Goal: Information Seeking & Learning: Find specific page/section

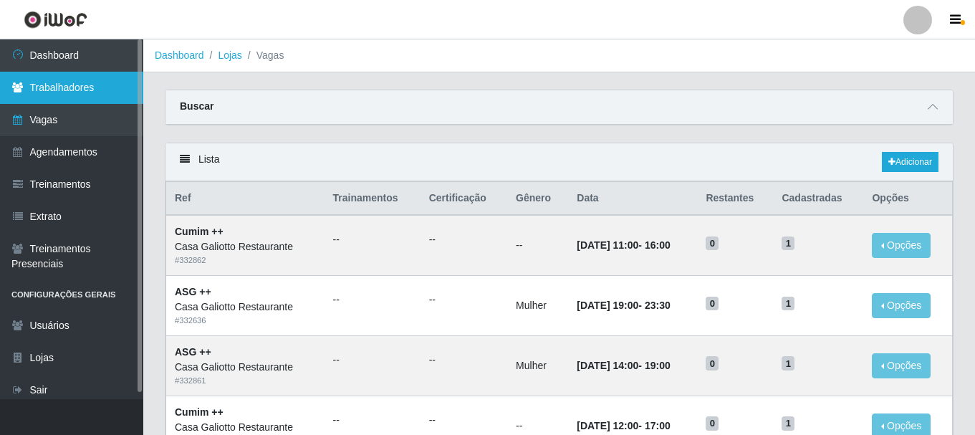
scroll to position [573, 0]
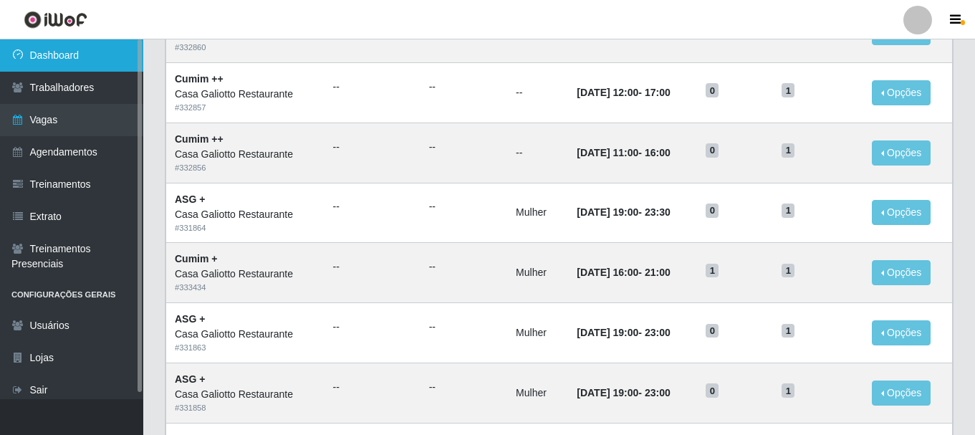
click at [57, 59] on link "Dashboard" at bounding box center [71, 55] width 143 height 32
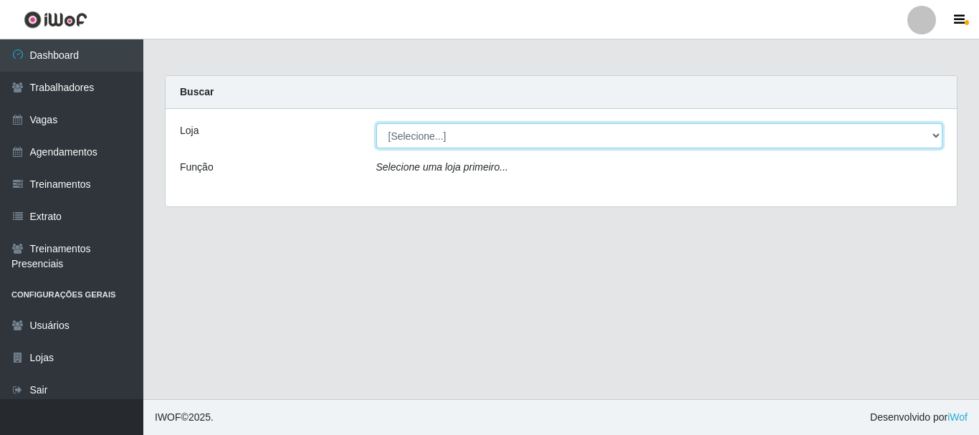
click at [501, 139] on select "[Selecione...] [GEOGRAPHIC_DATA]" at bounding box center [659, 135] width 567 height 25
select select "279"
click at [376, 123] on select "[Selecione...] [GEOGRAPHIC_DATA]" at bounding box center [659, 135] width 567 height 25
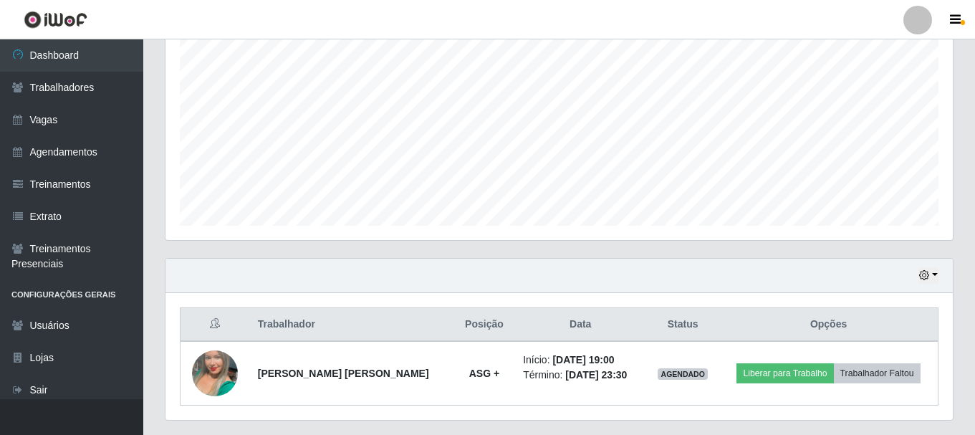
scroll to position [325, 0]
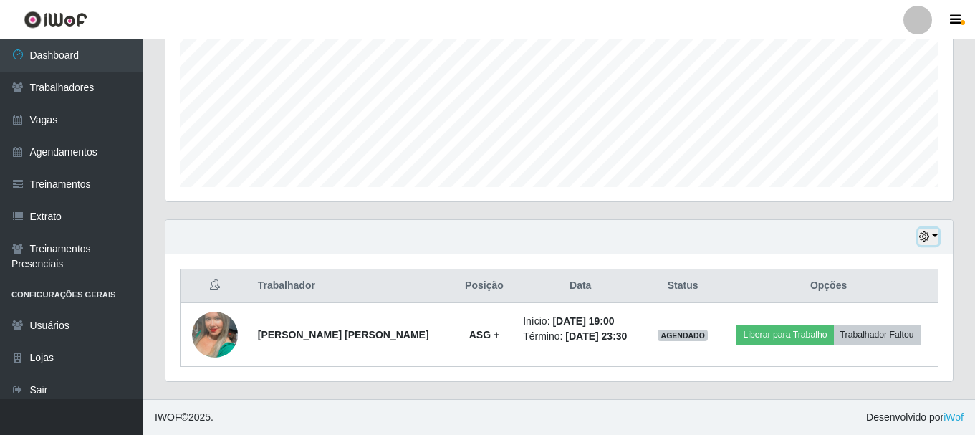
click at [928, 238] on icon "button" at bounding box center [924, 236] width 10 height 10
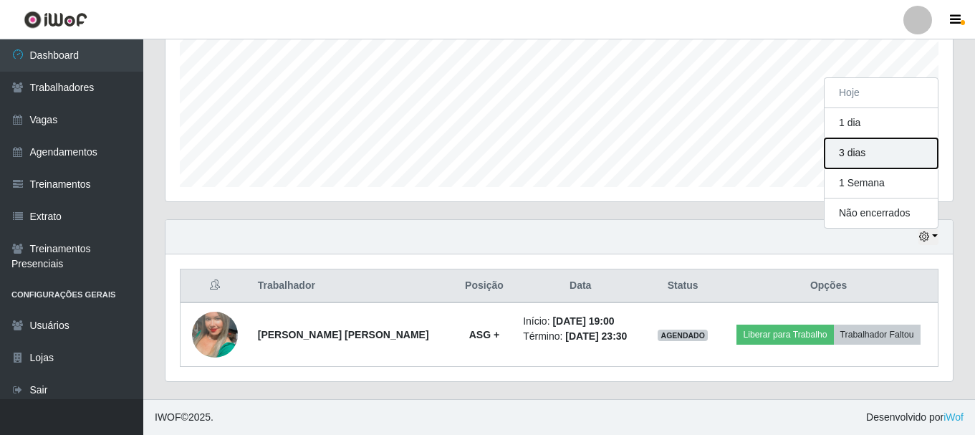
click at [882, 156] on button "3 dias" at bounding box center [881, 153] width 113 height 30
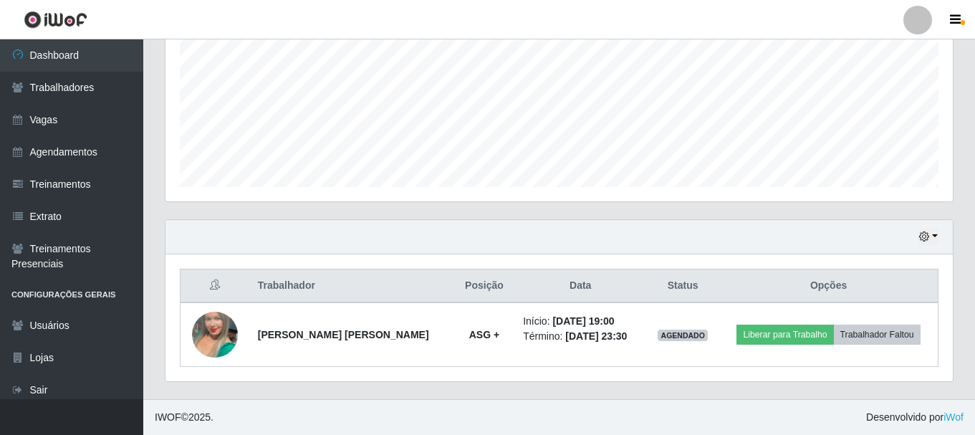
click at [944, 231] on div "Hoje 1 dia 3 dias 1 Semana Não encerrados" at bounding box center [560, 237] width 788 height 34
click at [934, 236] on button "button" at bounding box center [929, 237] width 20 height 16
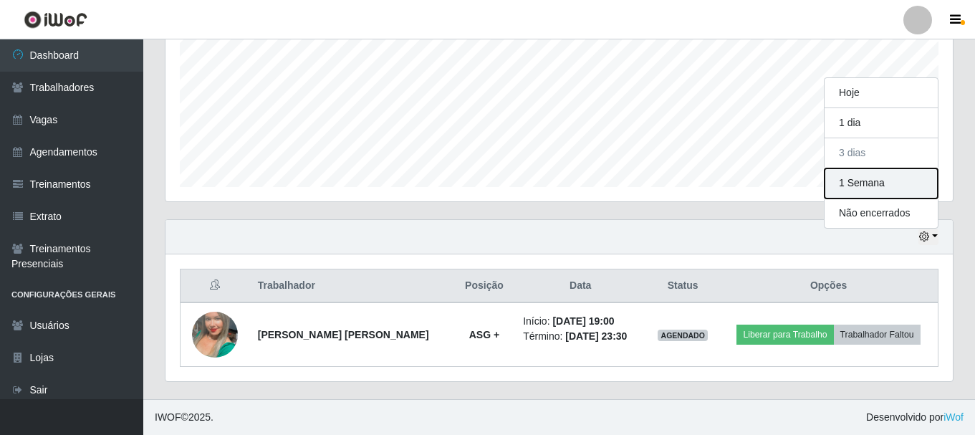
click at [879, 175] on button "1 Semana" at bounding box center [881, 183] width 113 height 30
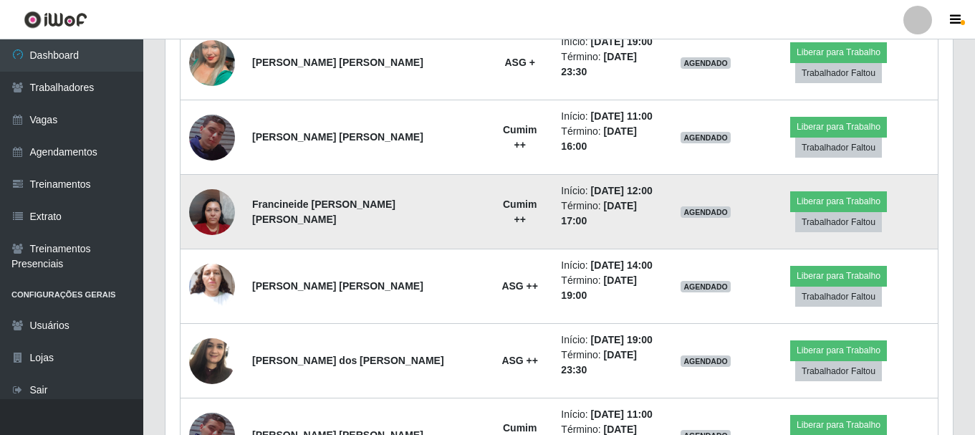
scroll to position [612, 0]
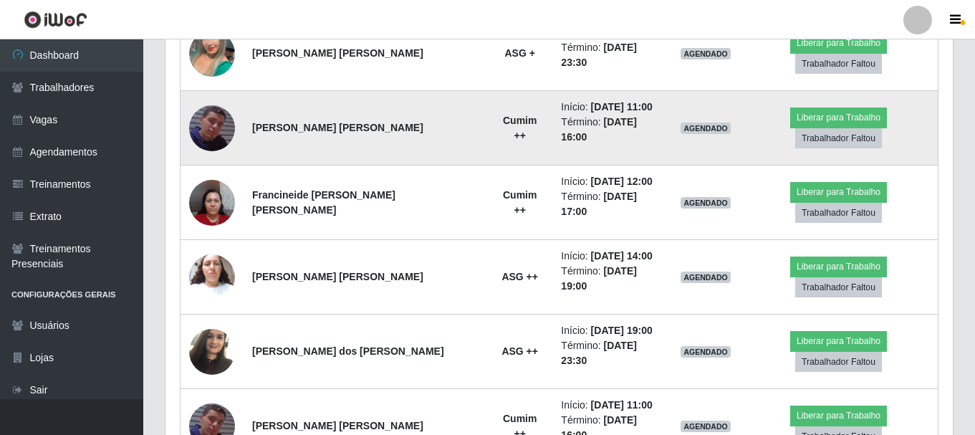
click at [219, 111] on img at bounding box center [212, 128] width 46 height 82
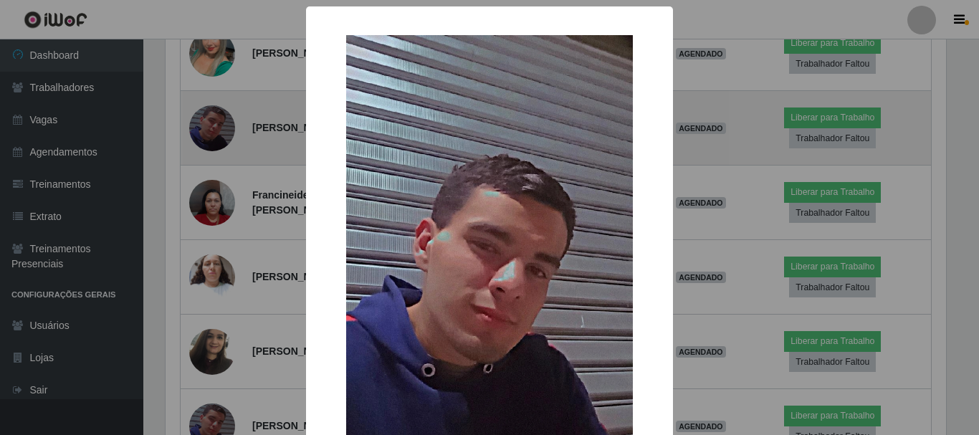
click at [219, 111] on div "× OK Cancel" at bounding box center [489, 217] width 979 height 435
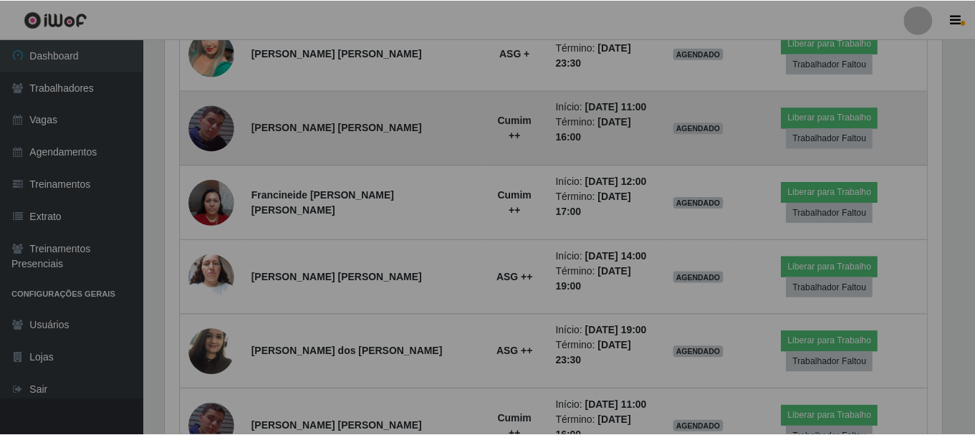
scroll to position [297, 788]
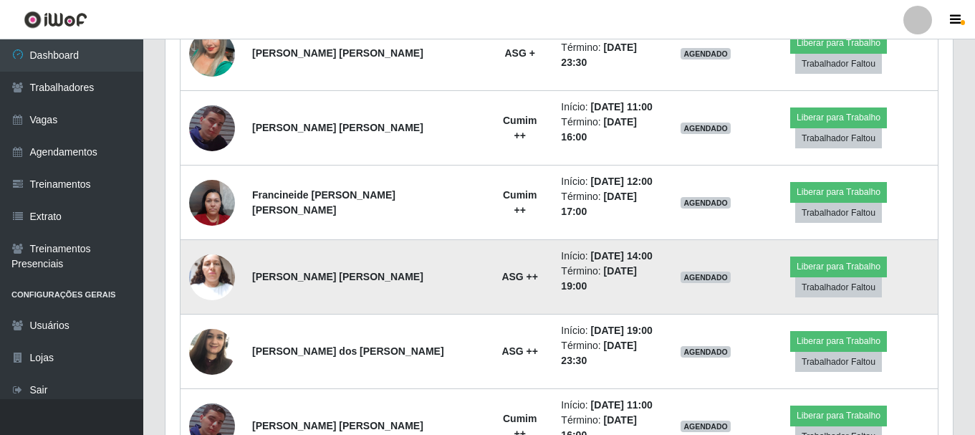
click at [215, 247] on img at bounding box center [212, 277] width 46 height 61
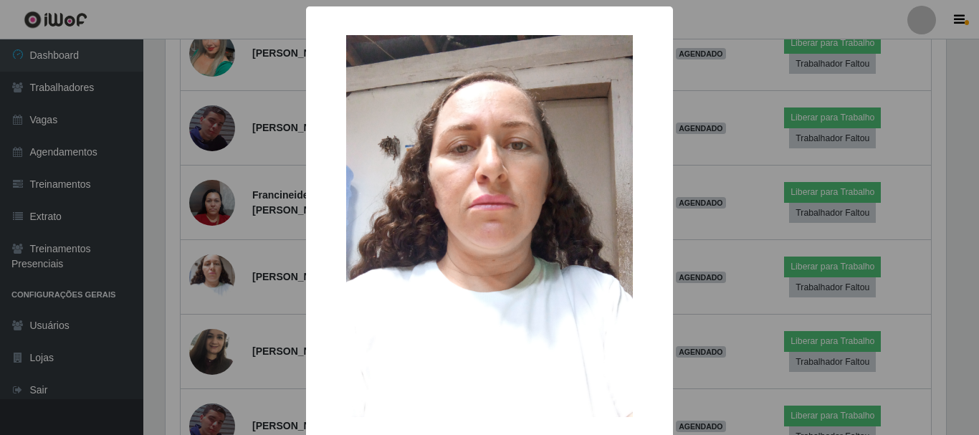
click at [236, 235] on div "× OK Cancel" at bounding box center [489, 217] width 979 height 435
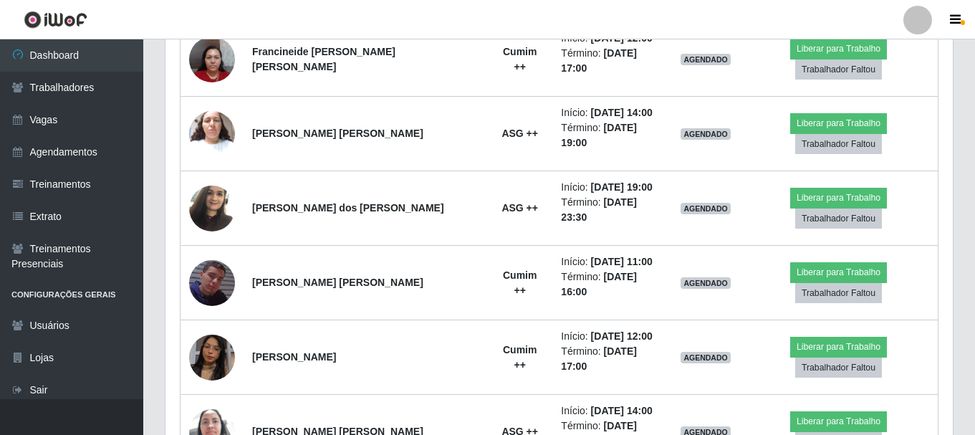
scroll to position [325, 0]
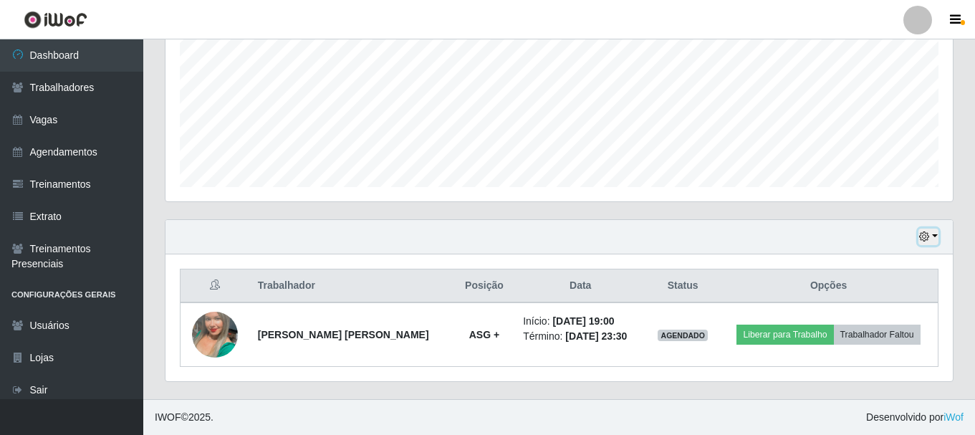
click at [922, 235] on icon "button" at bounding box center [924, 236] width 10 height 10
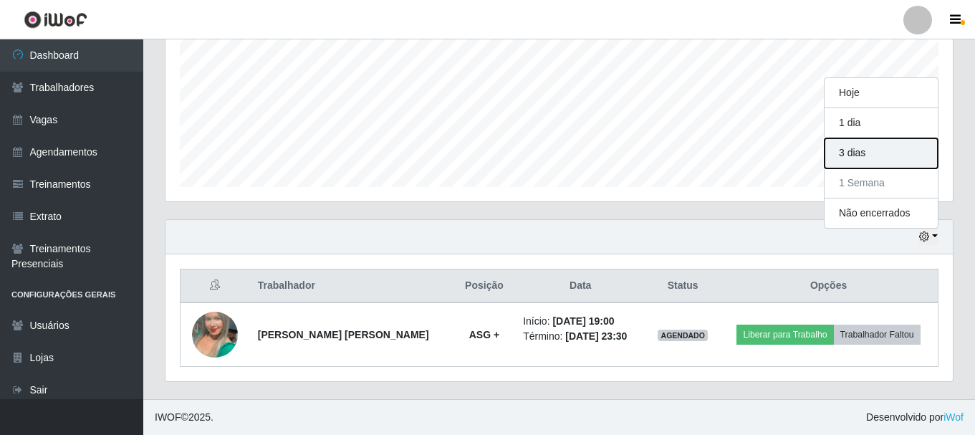
click at [865, 151] on button "3 dias" at bounding box center [881, 153] width 113 height 30
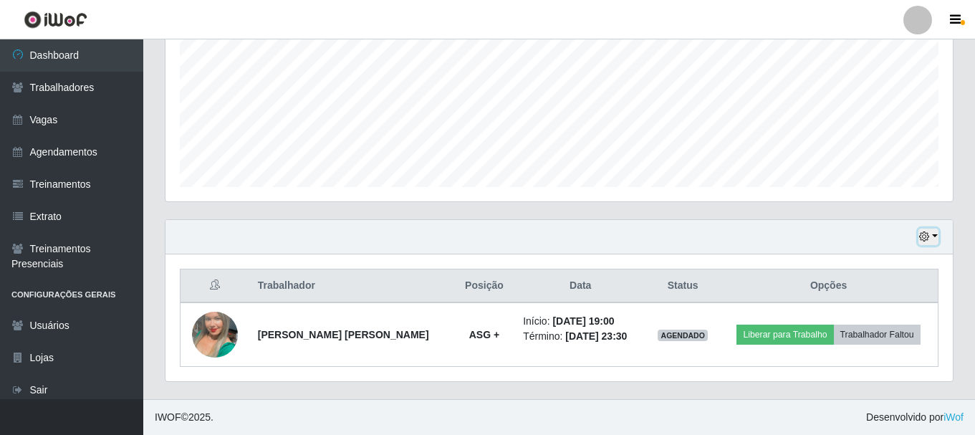
click at [932, 229] on button "button" at bounding box center [929, 237] width 20 height 16
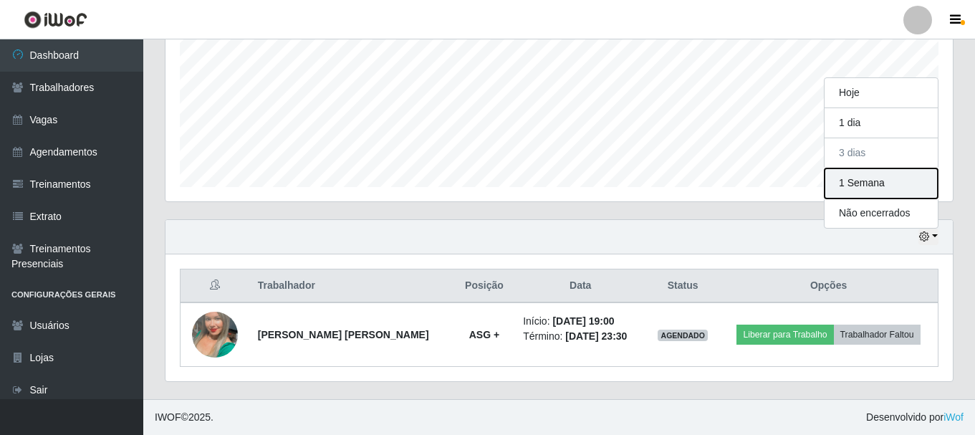
click at [879, 174] on button "1 Semana" at bounding box center [881, 183] width 113 height 30
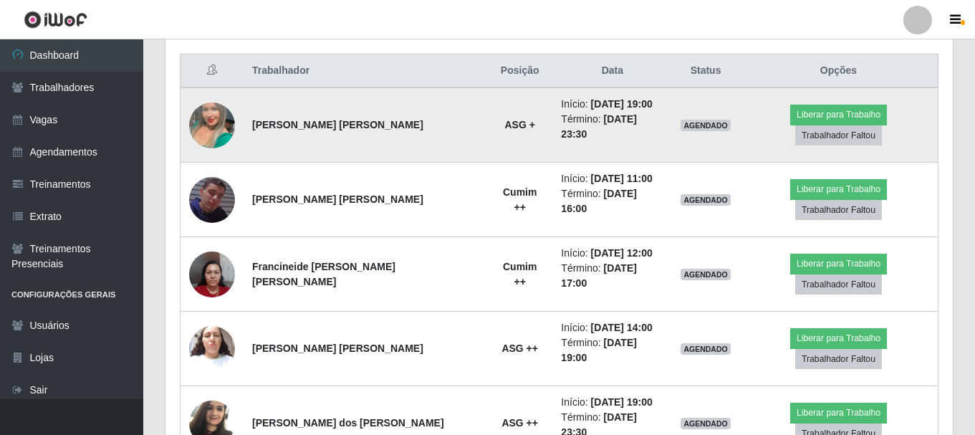
scroll to position [899, 0]
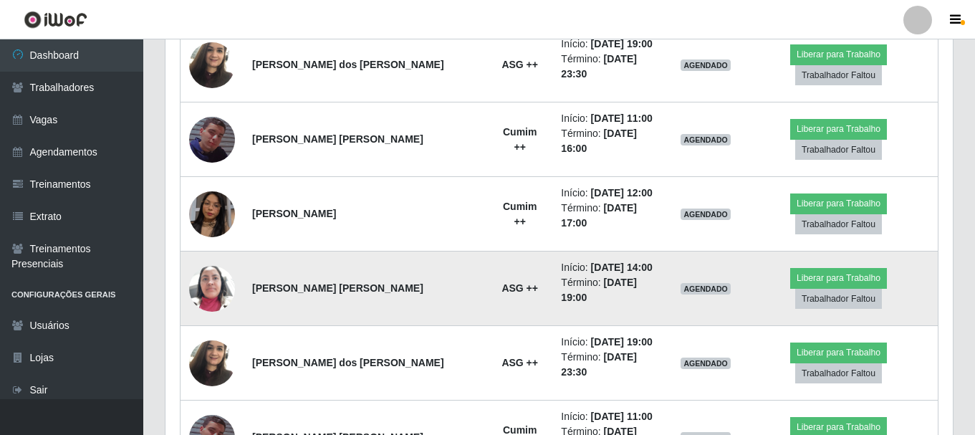
click at [205, 258] on img at bounding box center [212, 288] width 46 height 61
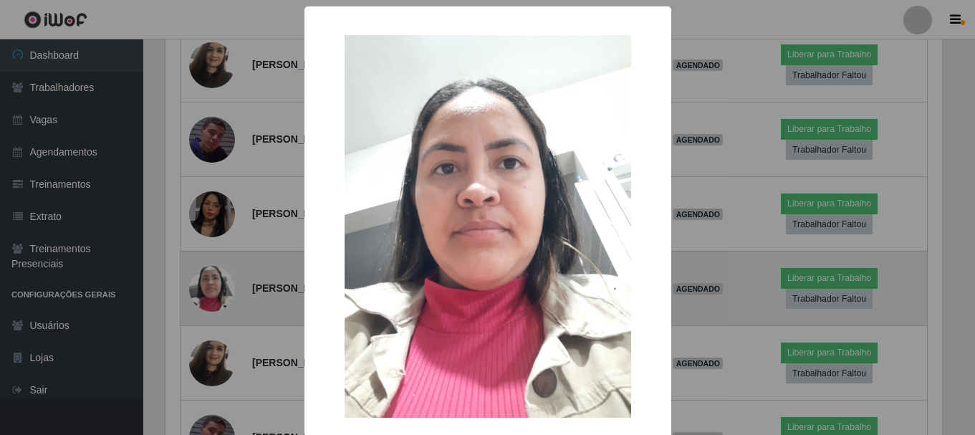
scroll to position [297, 780]
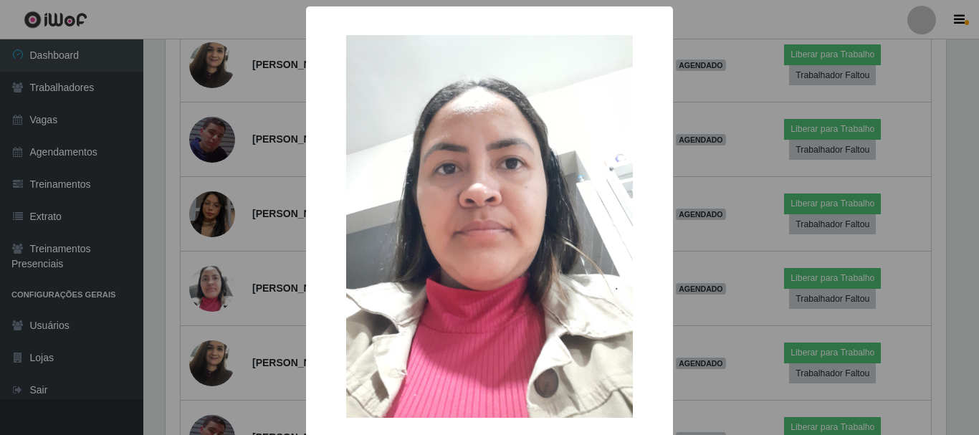
click at [236, 210] on div "× OK Cancel" at bounding box center [489, 217] width 979 height 435
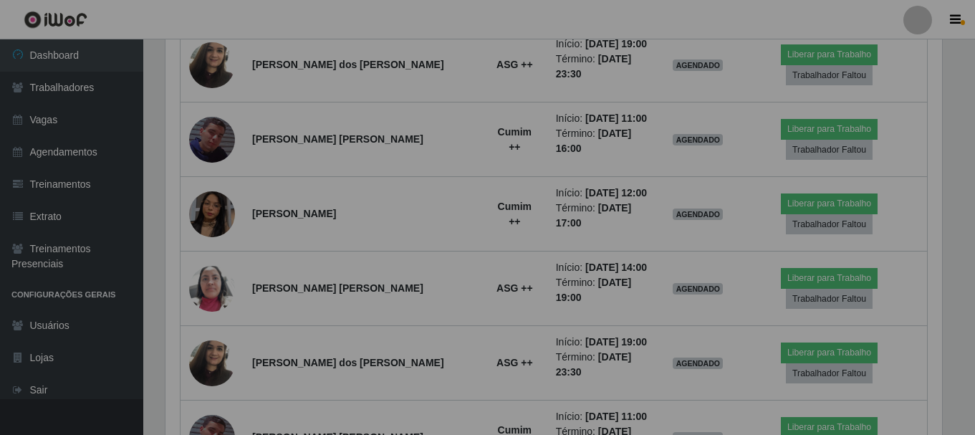
scroll to position [297, 788]
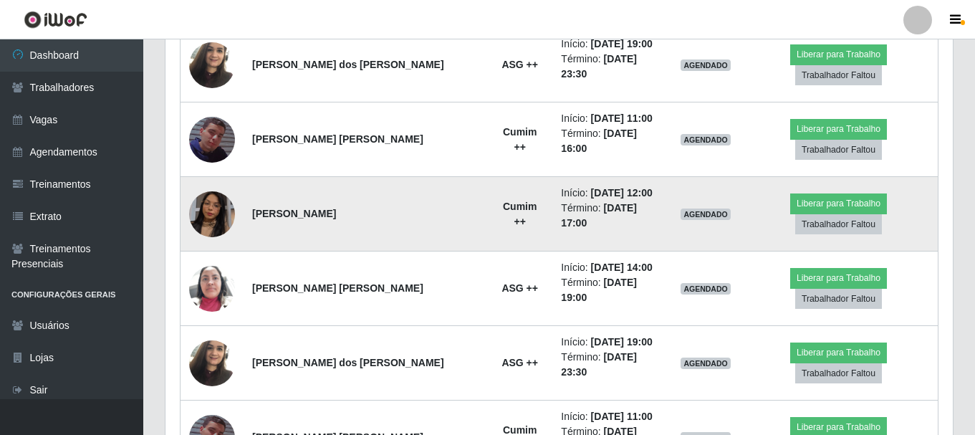
click at [220, 173] on img at bounding box center [212, 214] width 46 height 82
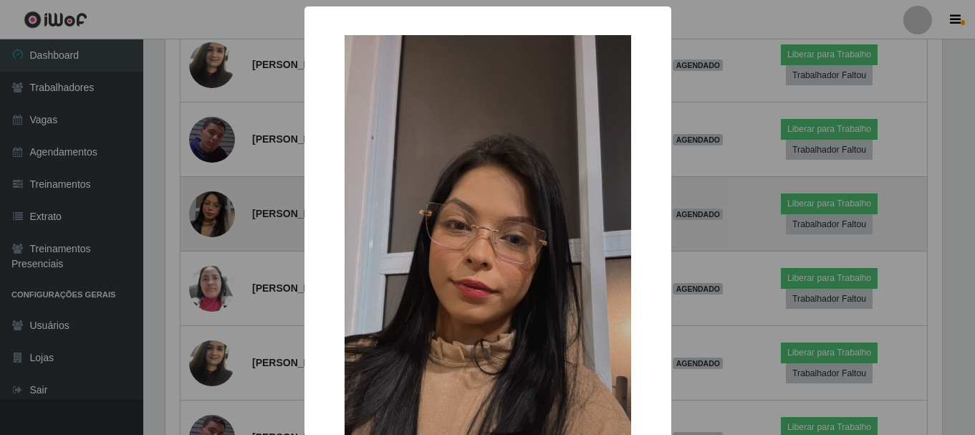
scroll to position [297, 780]
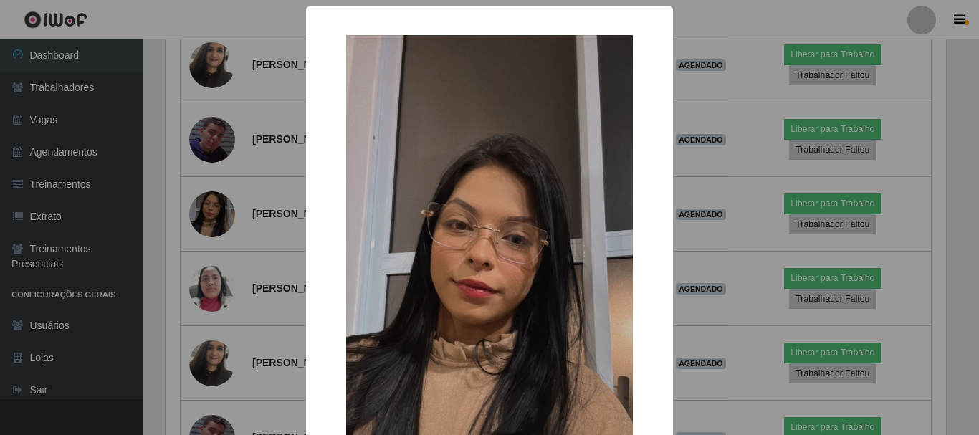
click at [254, 153] on div "× OK Cancel" at bounding box center [489, 217] width 979 height 435
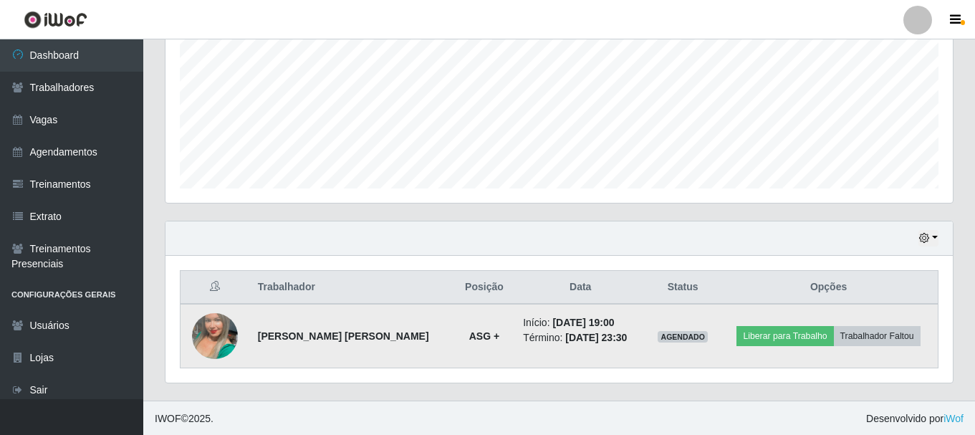
scroll to position [325, 0]
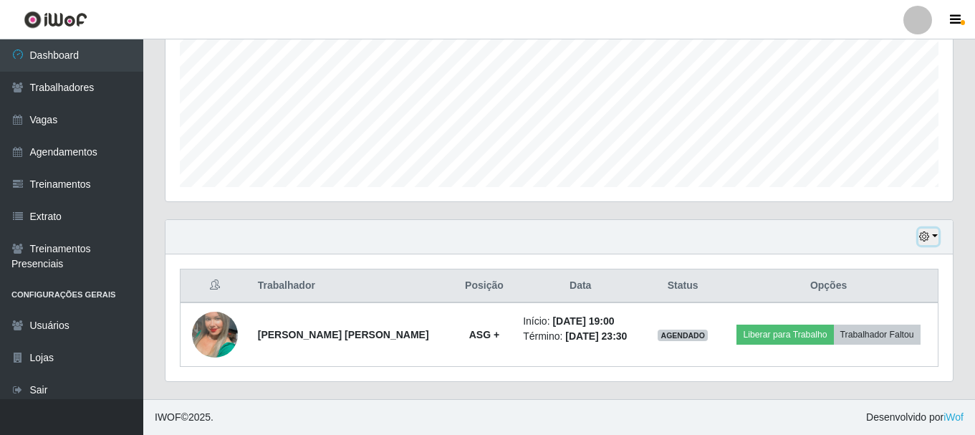
click at [925, 239] on icon "button" at bounding box center [924, 236] width 10 height 10
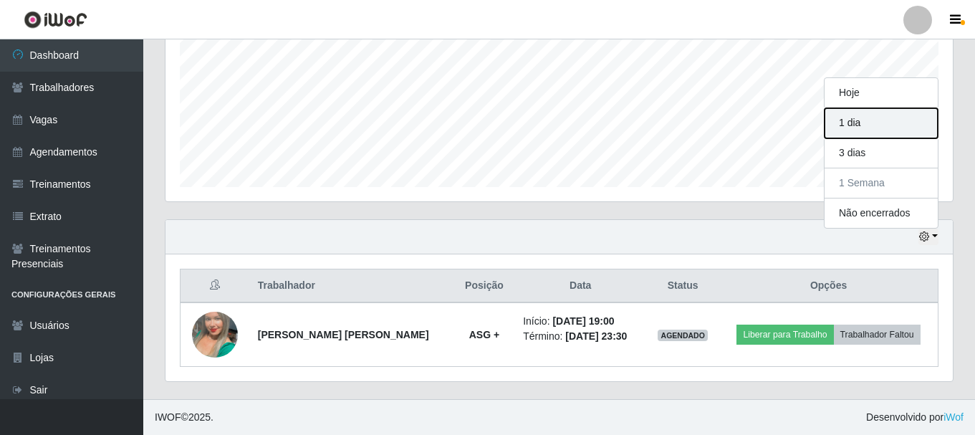
click at [857, 130] on button "1 dia" at bounding box center [881, 123] width 113 height 30
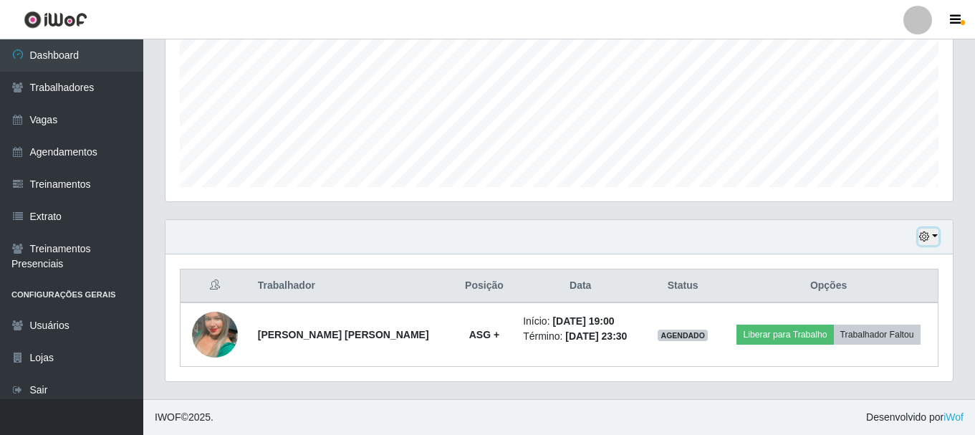
click at [933, 241] on button "button" at bounding box center [929, 237] width 20 height 16
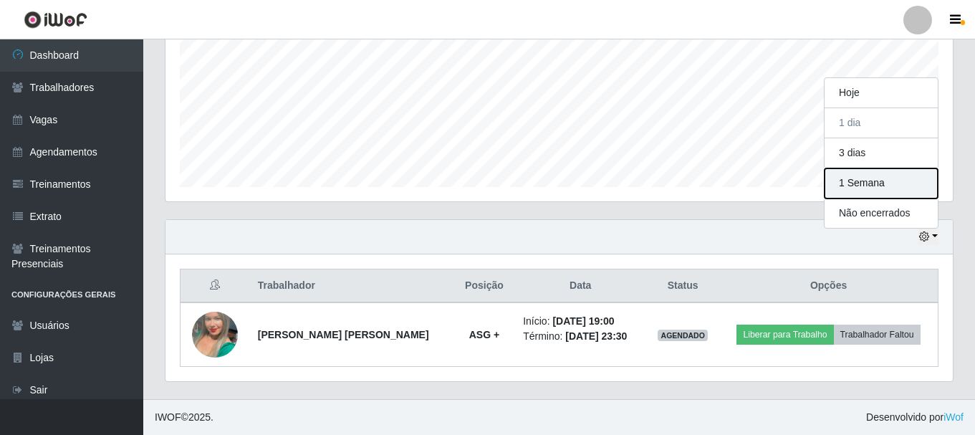
click at [879, 186] on button "1 Semana" at bounding box center [881, 183] width 113 height 30
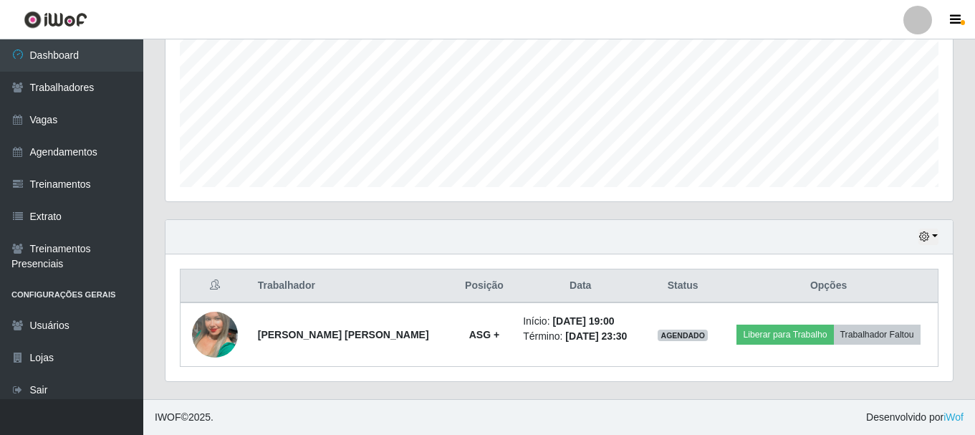
click at [932, 245] on div "Hoje 1 dia 3 dias 1 Semana Não encerrados" at bounding box center [560, 237] width 788 height 34
click at [937, 239] on button "button" at bounding box center [929, 237] width 20 height 16
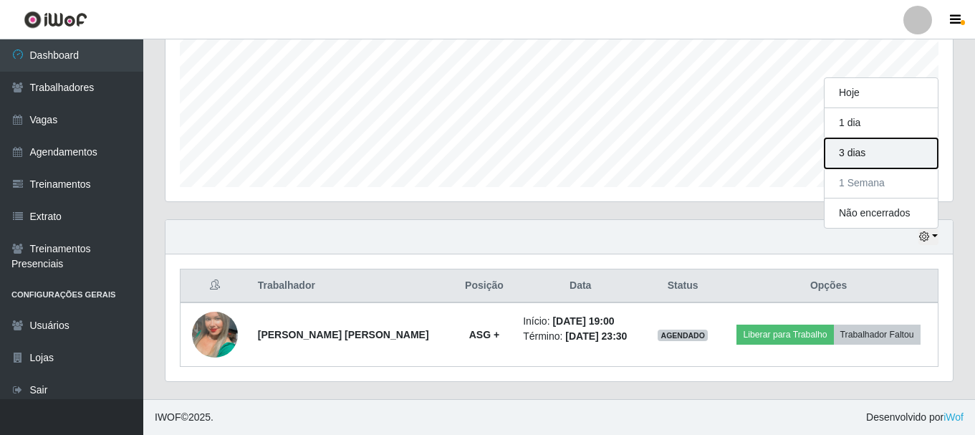
click at [858, 157] on button "3 dias" at bounding box center [881, 153] width 113 height 30
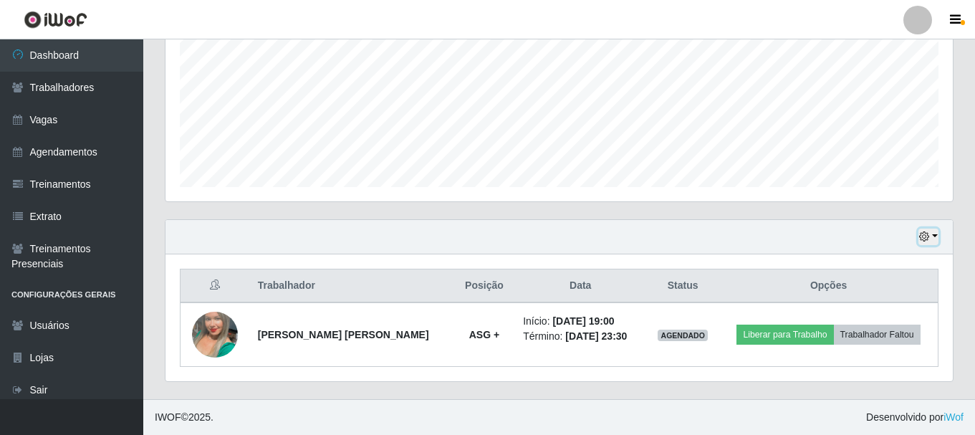
click at [938, 234] on button "button" at bounding box center [929, 237] width 20 height 16
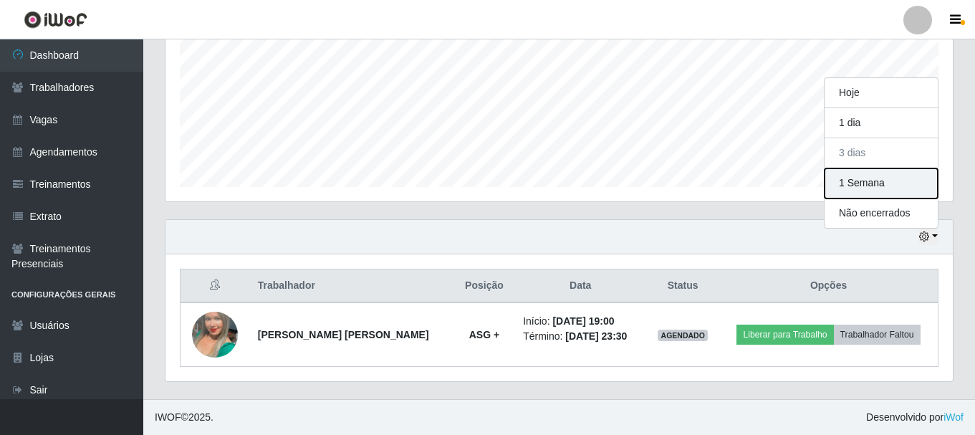
click at [874, 186] on button "1 Semana" at bounding box center [881, 183] width 113 height 30
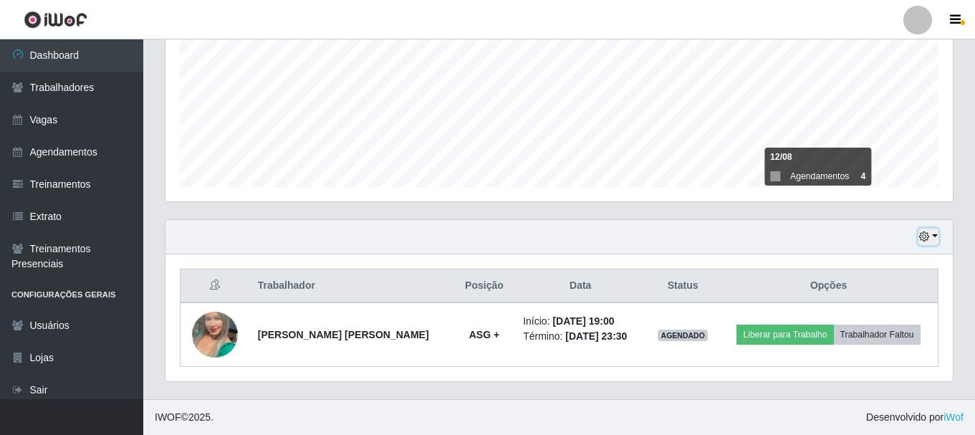
click at [933, 236] on button "button" at bounding box center [929, 237] width 20 height 16
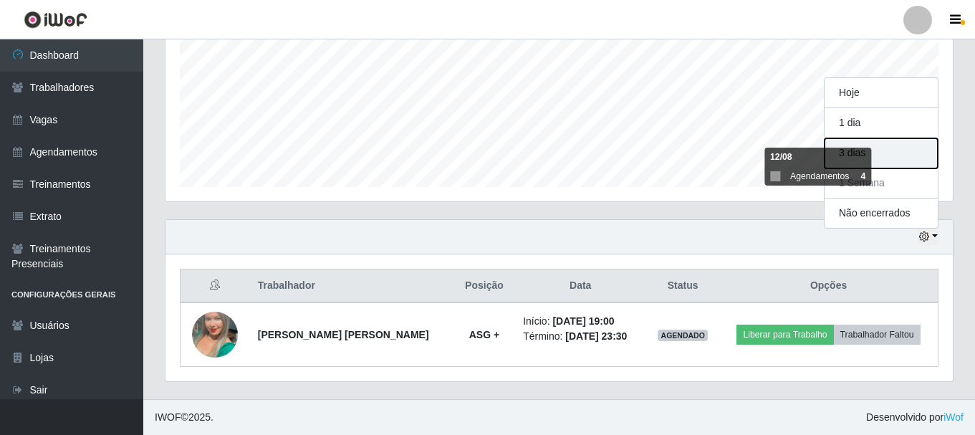
click at [871, 150] on button "3 dias" at bounding box center [881, 153] width 113 height 30
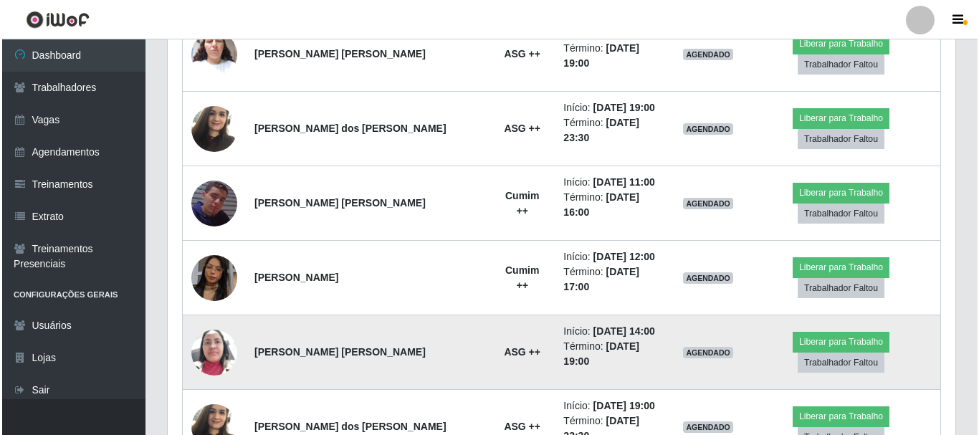
scroll to position [836, 0]
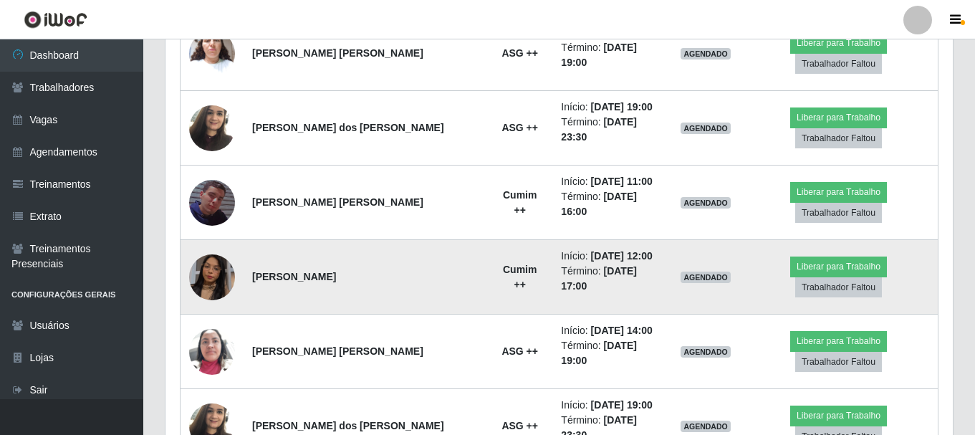
click at [211, 236] on img at bounding box center [212, 277] width 46 height 82
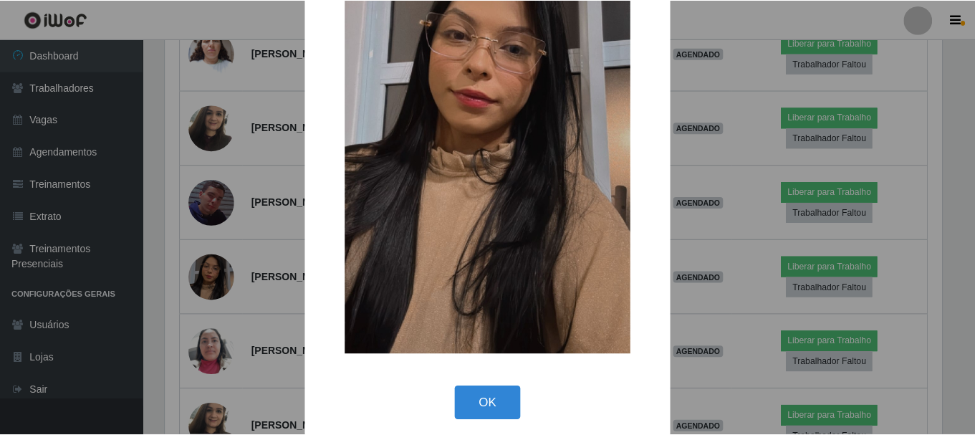
scroll to position [200, 0]
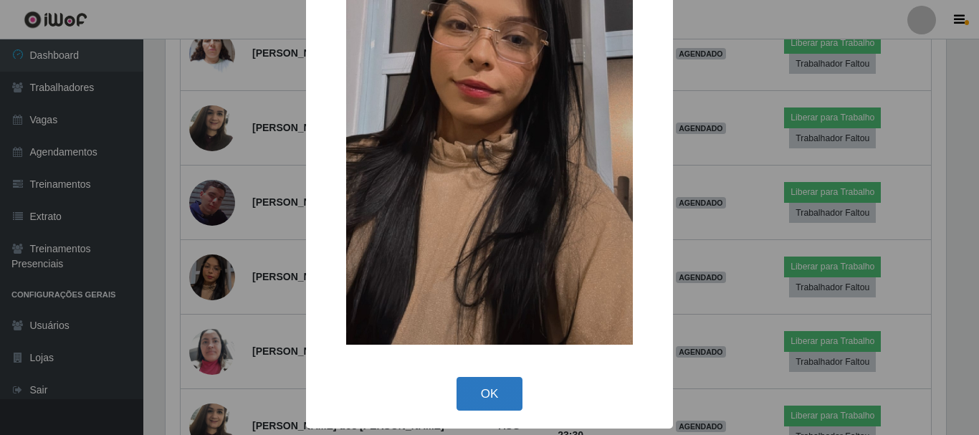
click at [486, 380] on button "OK" at bounding box center [489, 394] width 67 height 34
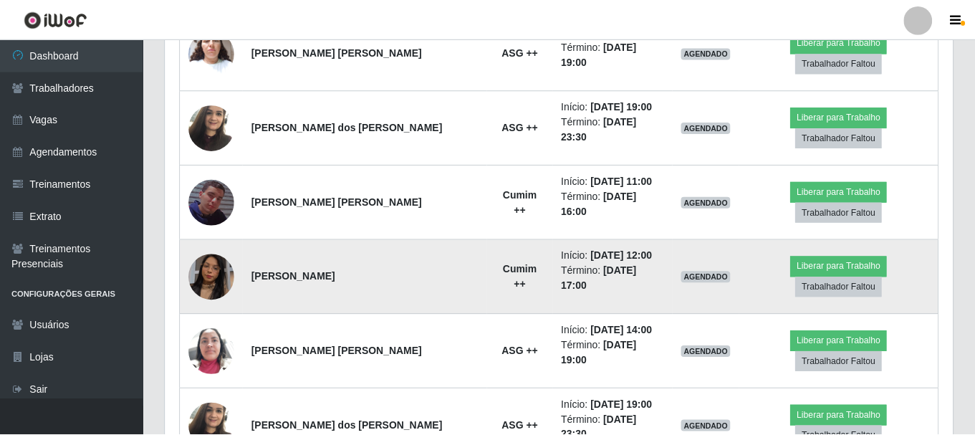
scroll to position [297, 788]
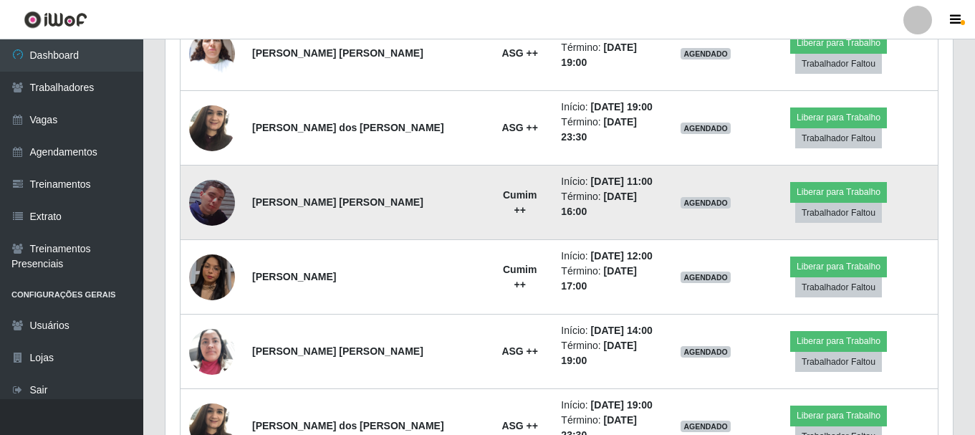
click at [216, 162] on img at bounding box center [212, 203] width 46 height 82
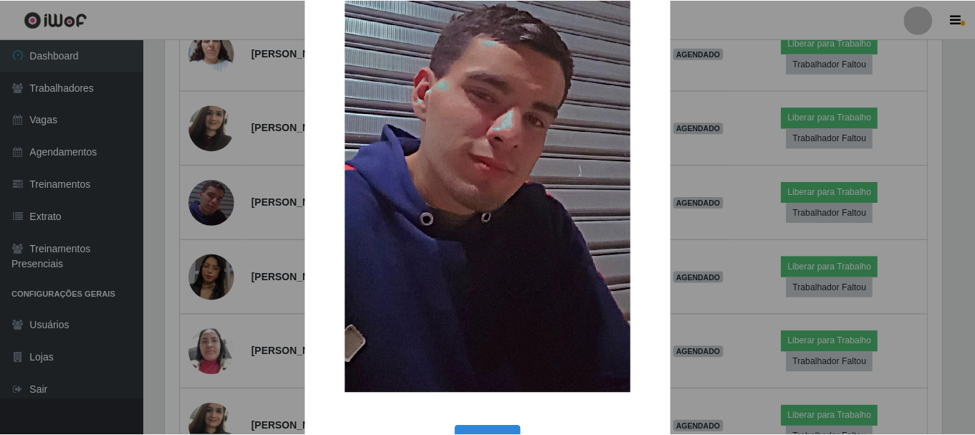
scroll to position [200, 0]
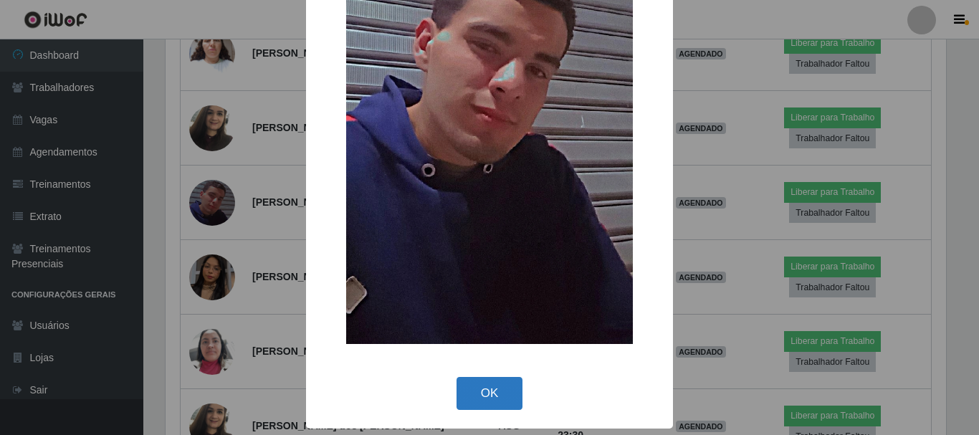
click at [489, 381] on button "OK" at bounding box center [489, 394] width 67 height 34
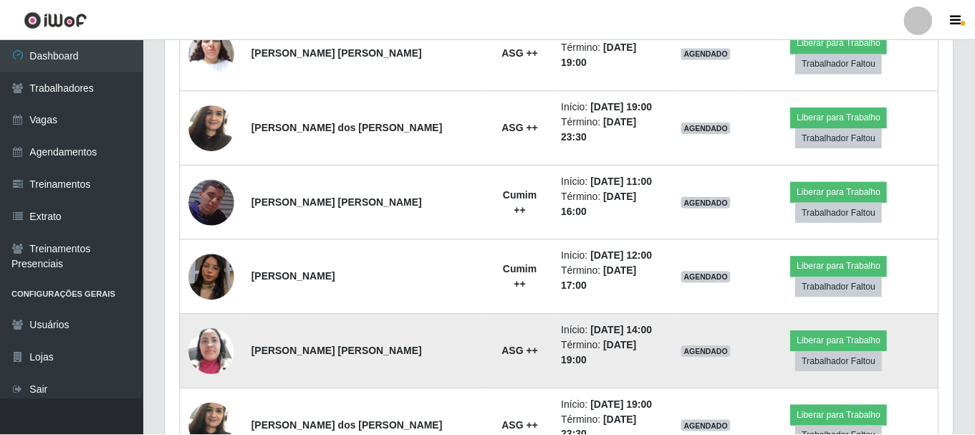
scroll to position [297, 788]
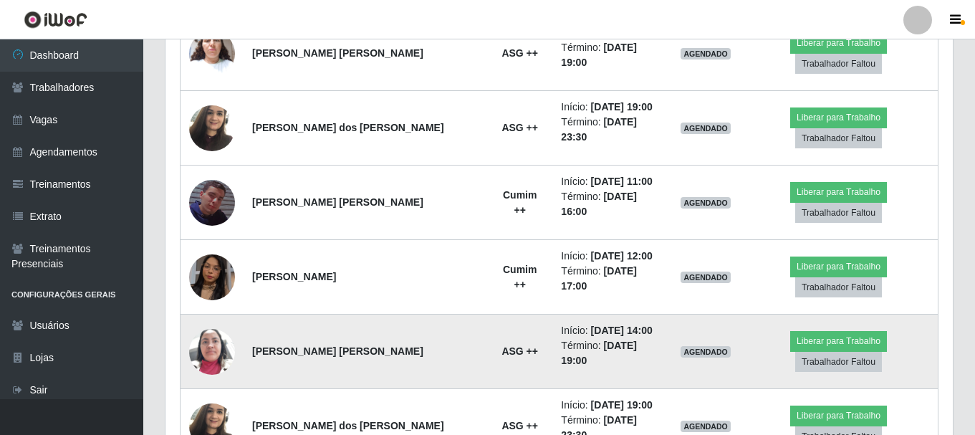
click at [210, 321] on img at bounding box center [212, 351] width 46 height 61
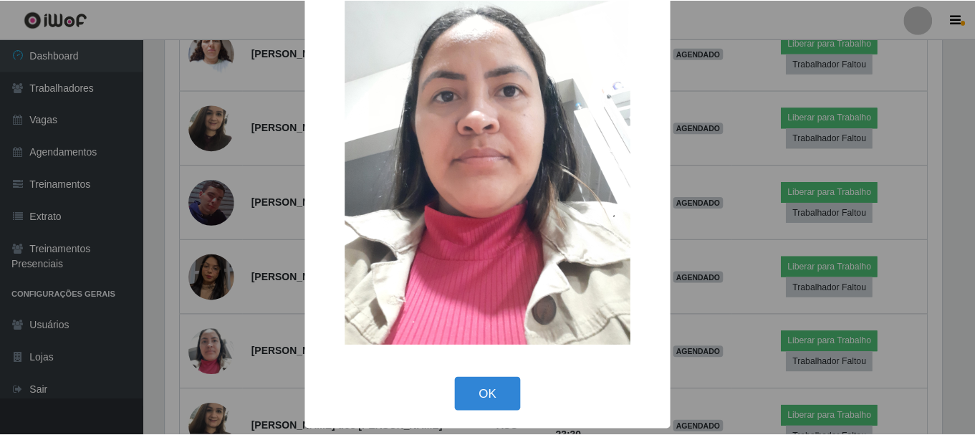
scroll to position [73, 0]
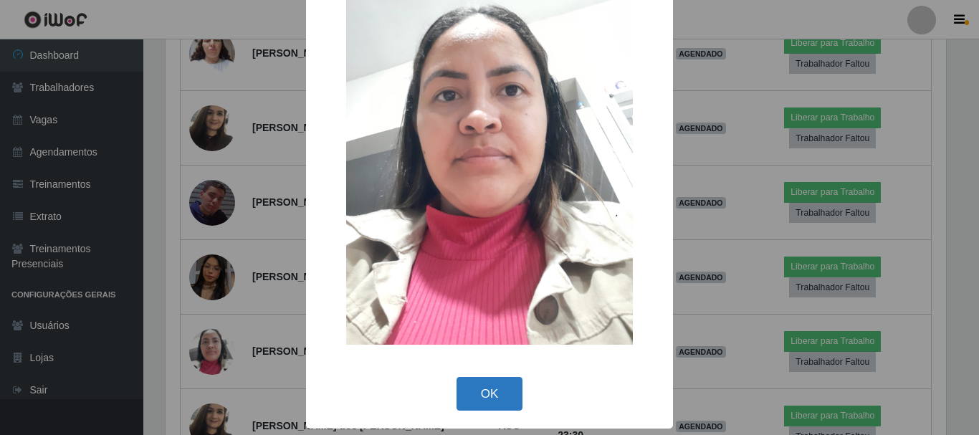
click at [487, 396] on button "OK" at bounding box center [489, 394] width 67 height 34
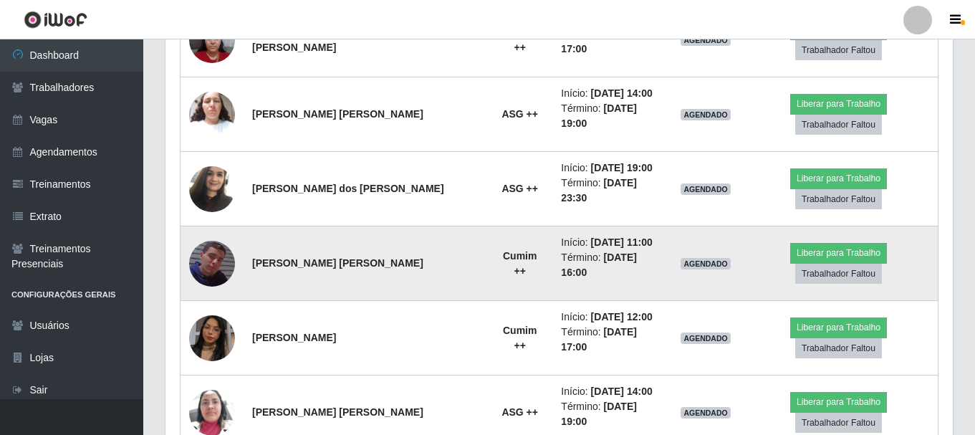
scroll to position [692, 0]
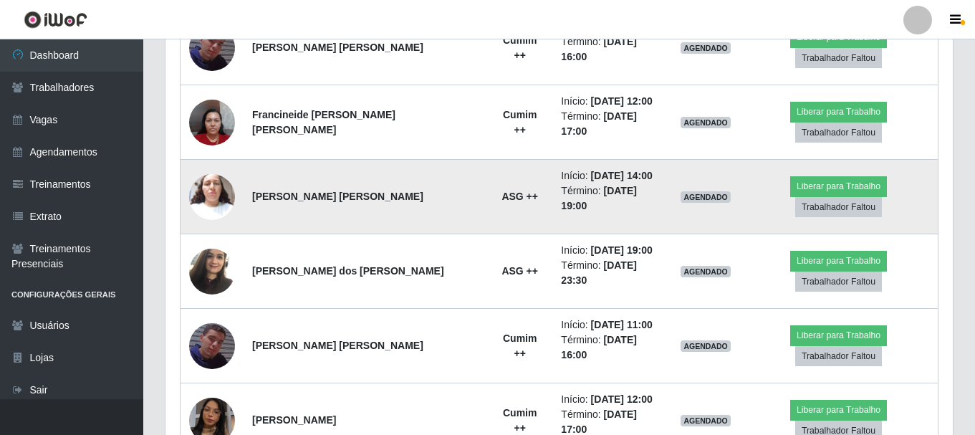
click at [202, 166] on img at bounding box center [212, 196] width 46 height 61
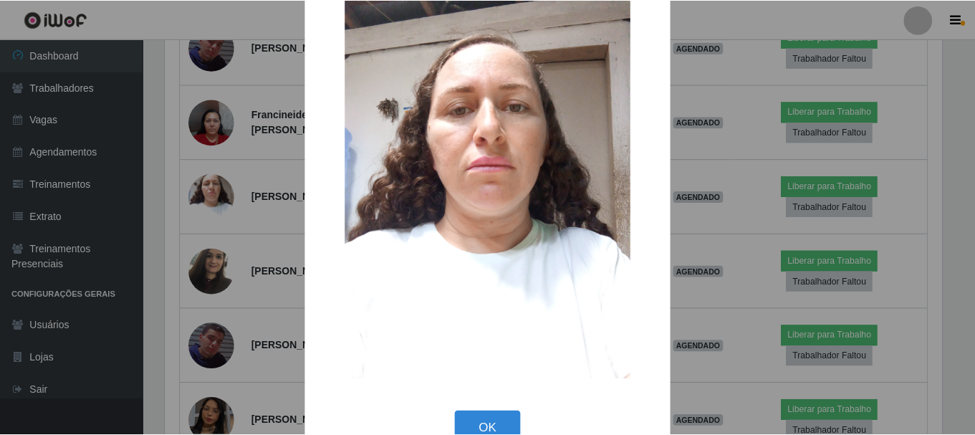
scroll to position [72, 0]
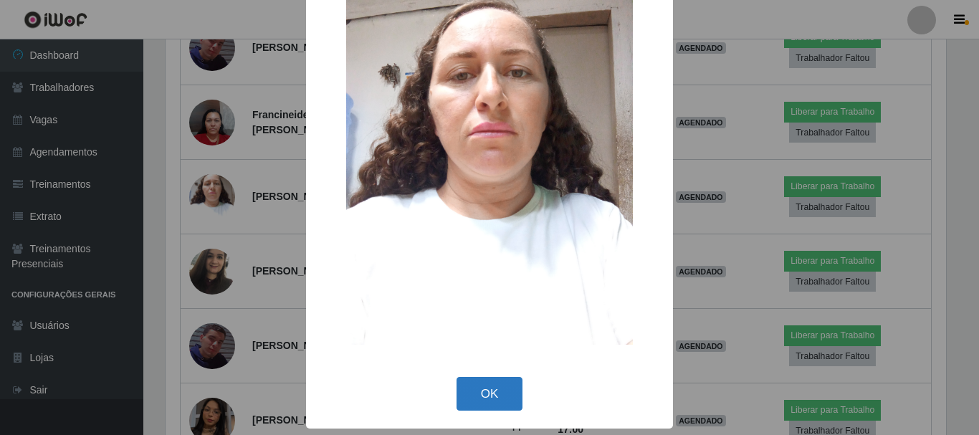
click at [468, 396] on button "OK" at bounding box center [489, 394] width 67 height 34
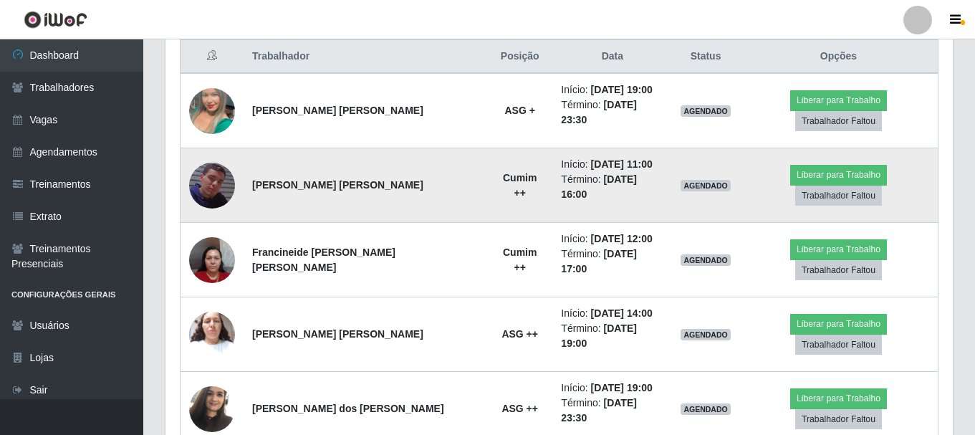
scroll to position [549, 0]
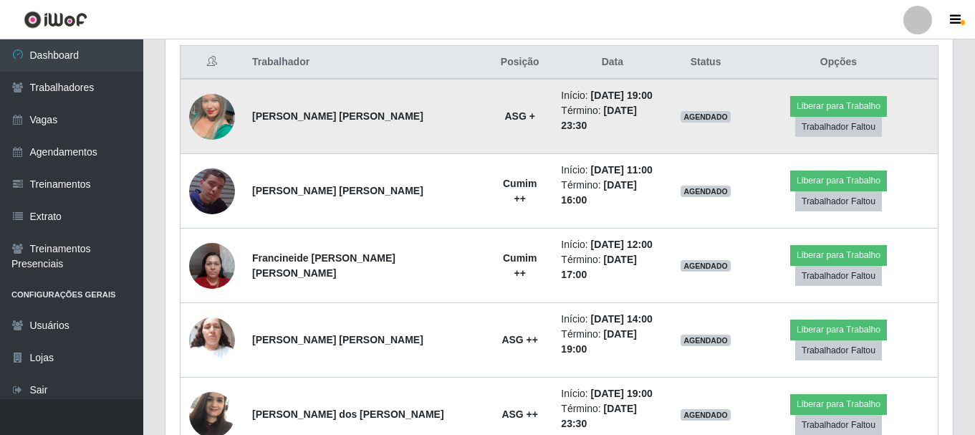
click at [215, 110] on img at bounding box center [212, 117] width 46 height 82
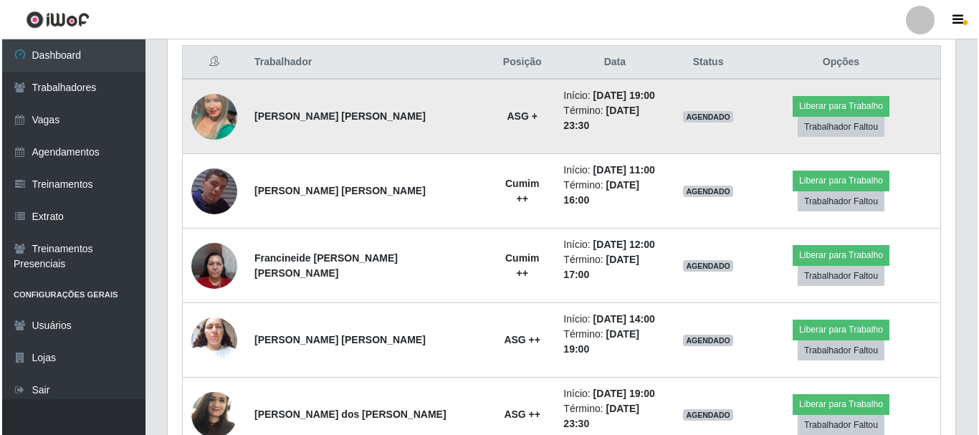
scroll to position [0, 0]
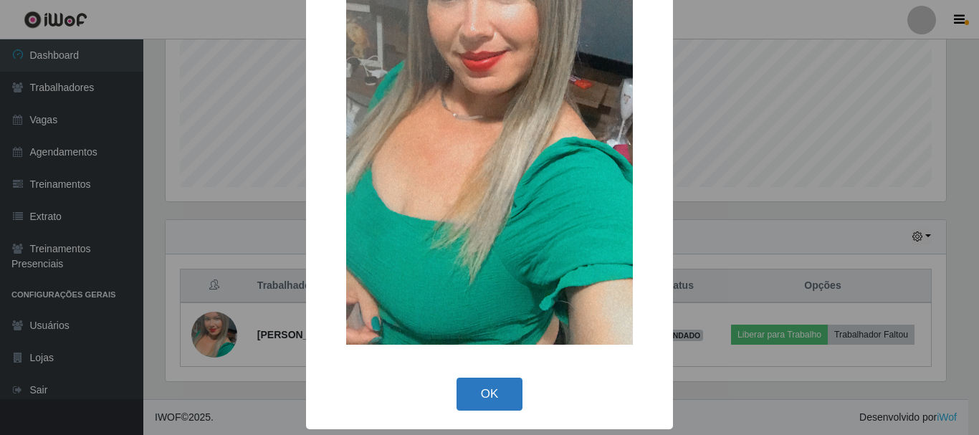
click at [481, 387] on button "OK" at bounding box center [489, 395] width 67 height 34
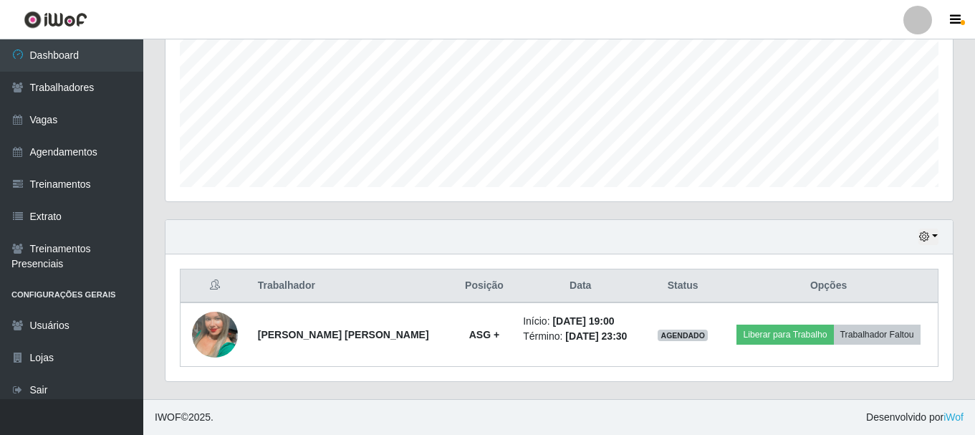
click at [927, 247] on div "Hoje 1 dia 3 dias 1 Semana Não encerrados" at bounding box center [560, 237] width 788 height 34
click at [923, 241] on icon "button" at bounding box center [924, 236] width 10 height 10
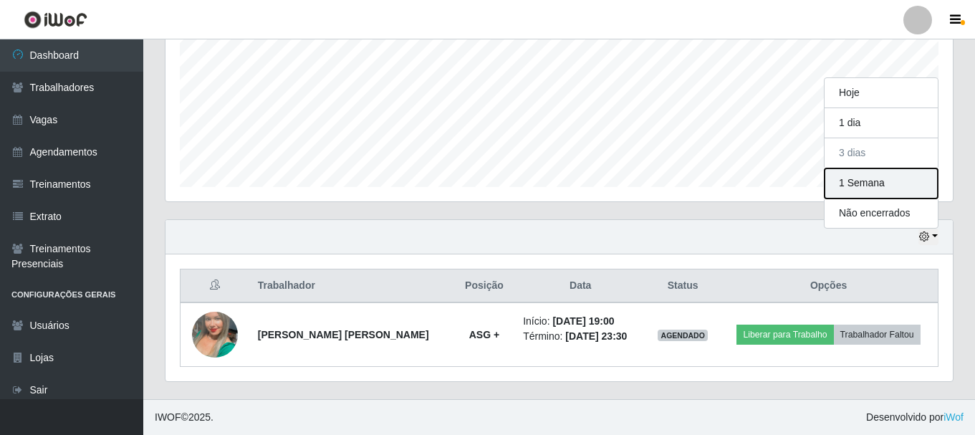
click at [879, 187] on button "1 Semana" at bounding box center [881, 183] width 113 height 30
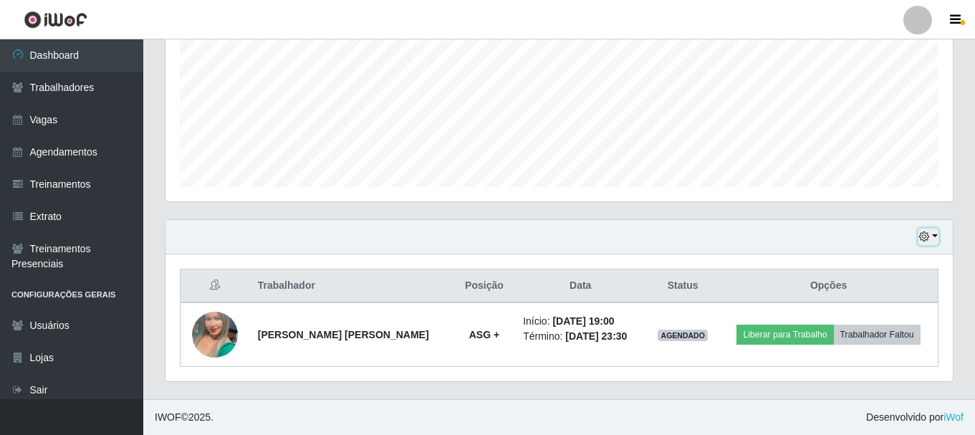
click at [924, 244] on button "button" at bounding box center [929, 237] width 20 height 16
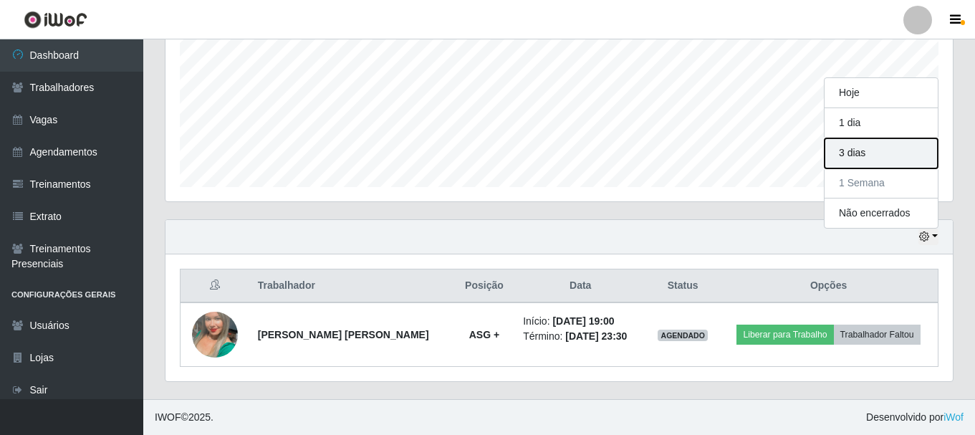
click at [855, 157] on button "3 dias" at bounding box center [881, 153] width 113 height 30
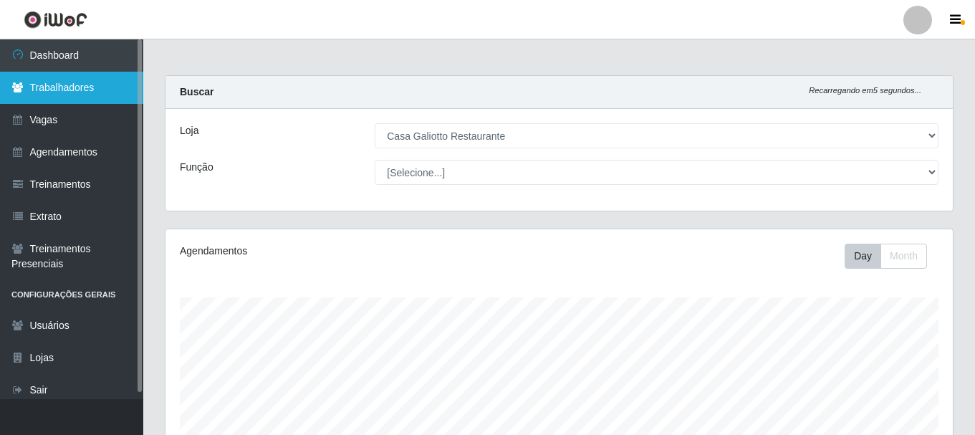
click at [79, 79] on link "Trabalhadores" at bounding box center [71, 88] width 143 height 32
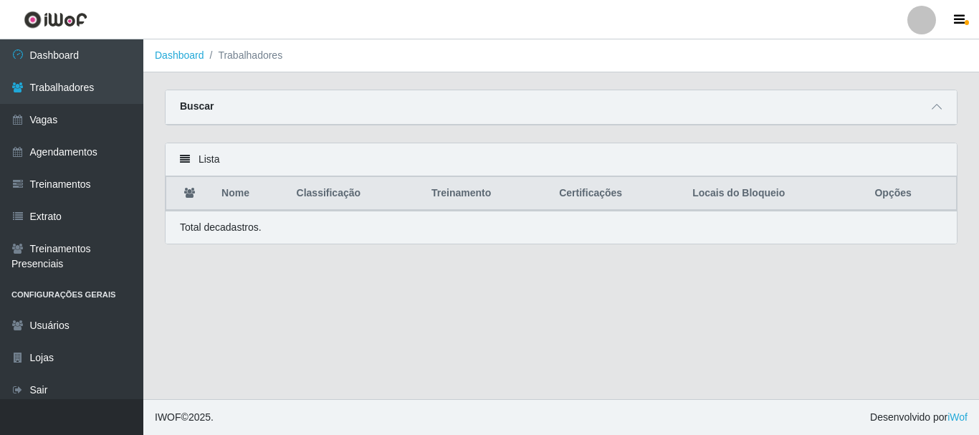
click at [909, 119] on div "Buscar" at bounding box center [561, 107] width 791 height 34
click at [936, 105] on icon at bounding box center [937, 107] width 10 height 10
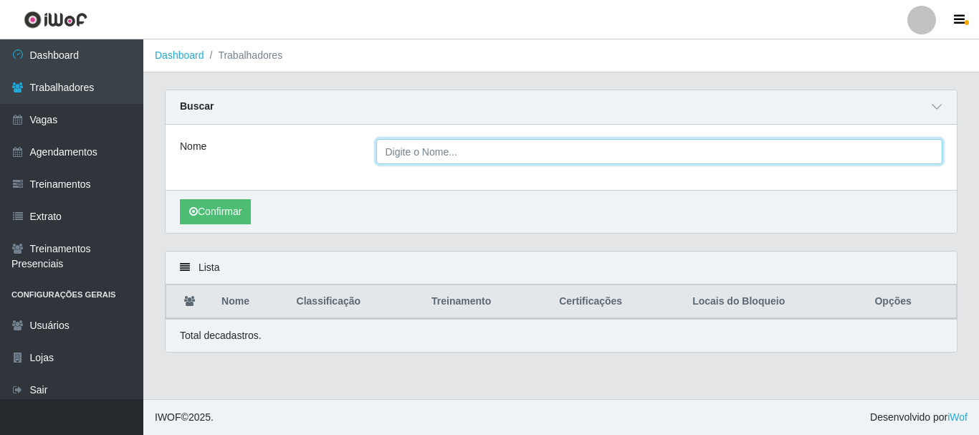
click at [535, 152] on input "Nome" at bounding box center [659, 151] width 567 height 25
type input "[PERSON_NAME]"
click at [180, 199] on button "Confirmar" at bounding box center [215, 211] width 71 height 25
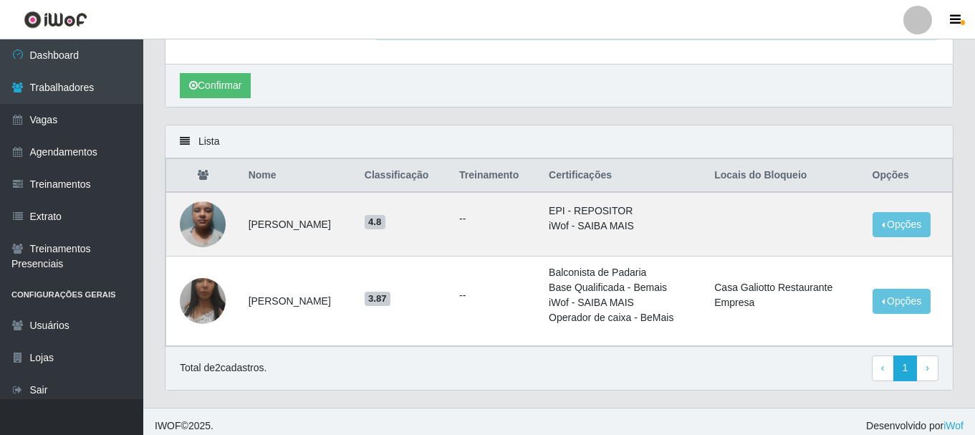
scroll to position [135, 0]
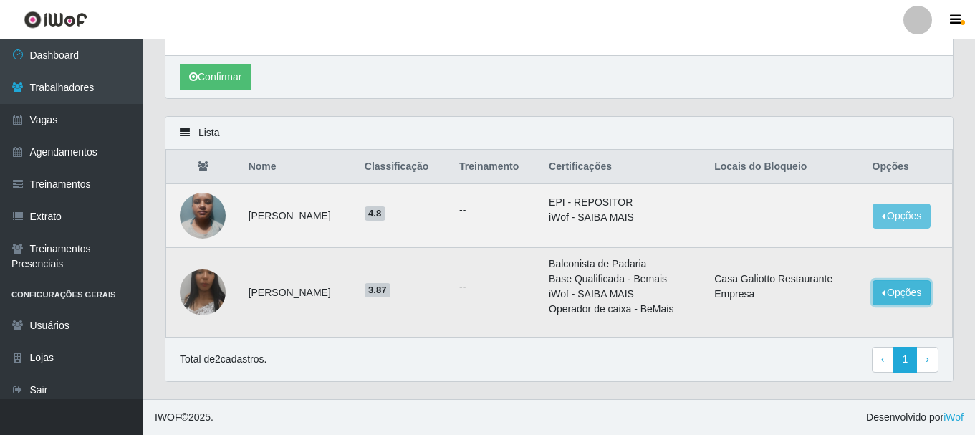
click at [899, 280] on button "Opções" at bounding box center [902, 292] width 59 height 25
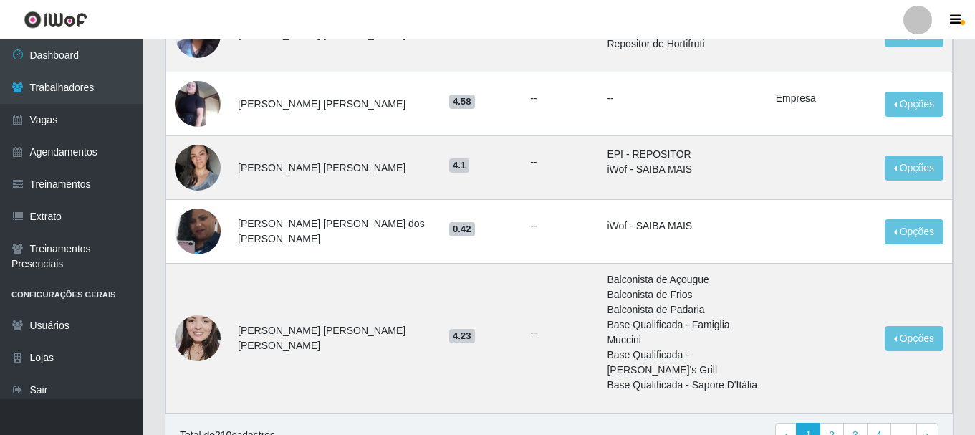
scroll to position [1177, 0]
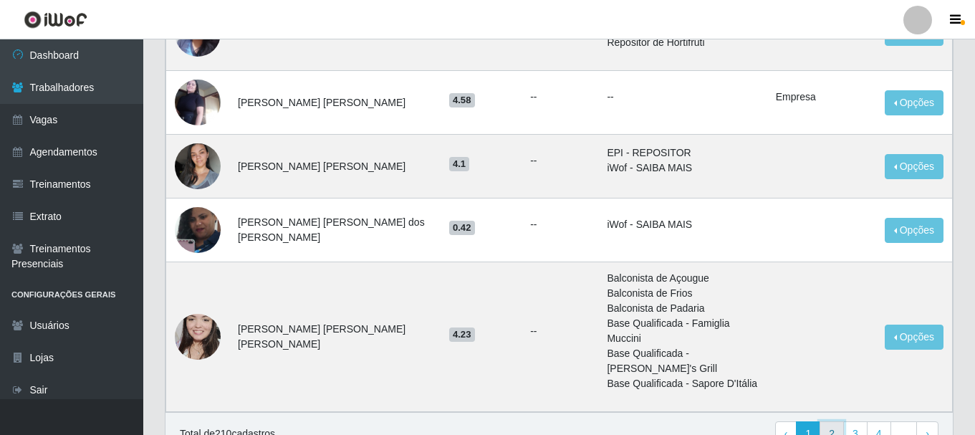
click at [839, 421] on link "2" at bounding box center [832, 434] width 24 height 26
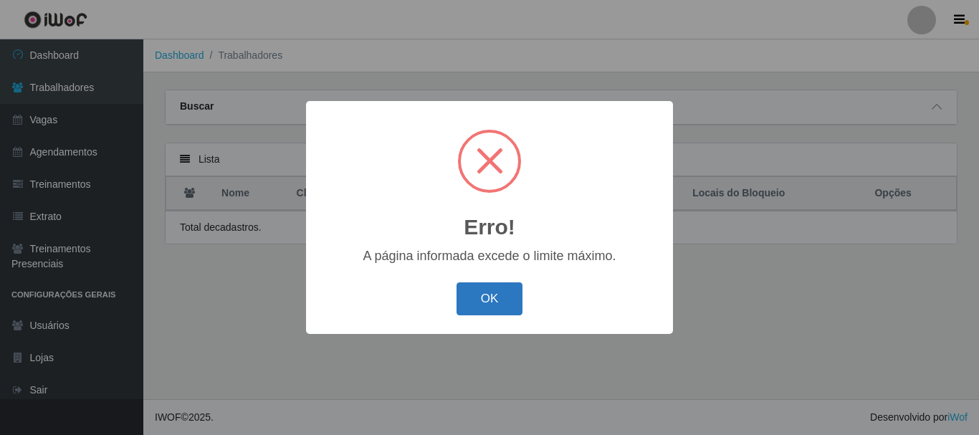
click at [473, 296] on button "OK" at bounding box center [489, 299] width 67 height 34
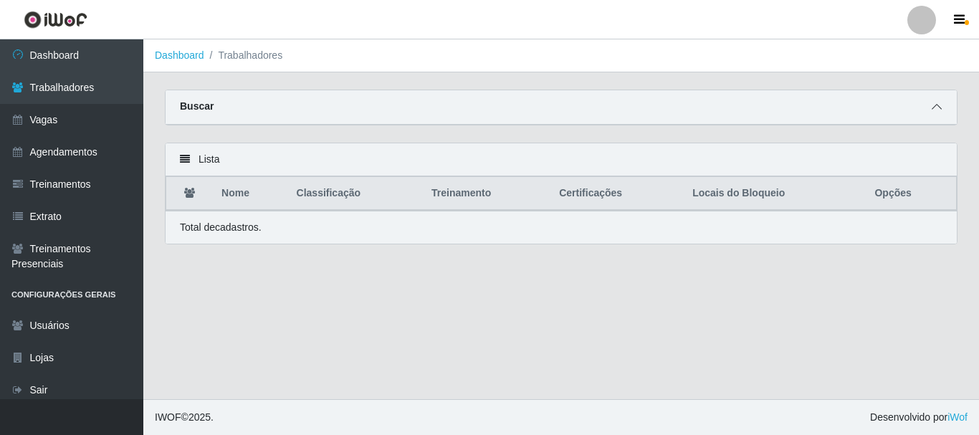
click at [929, 113] on span at bounding box center [936, 107] width 17 height 16
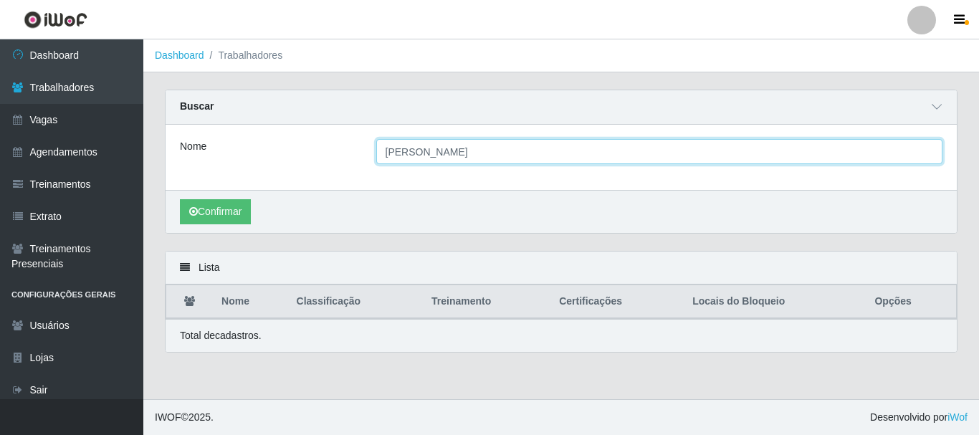
click at [471, 149] on input "[PERSON_NAME]" at bounding box center [659, 151] width 567 height 25
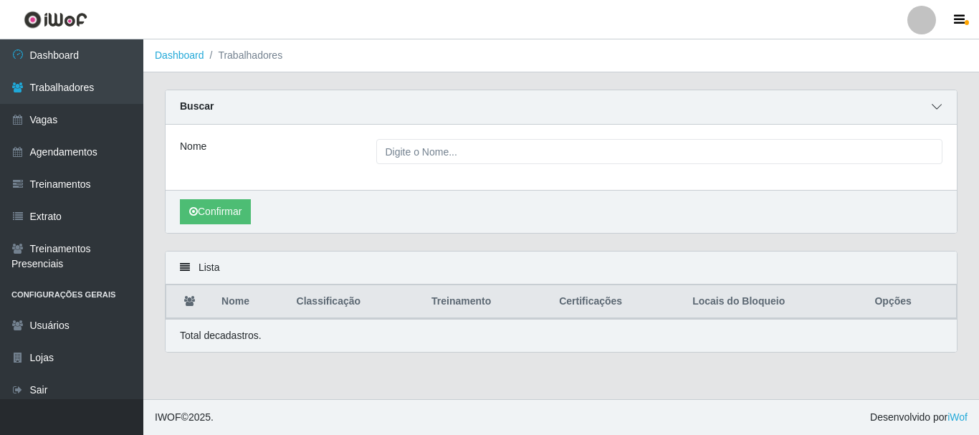
click at [939, 112] on icon at bounding box center [937, 107] width 10 height 10
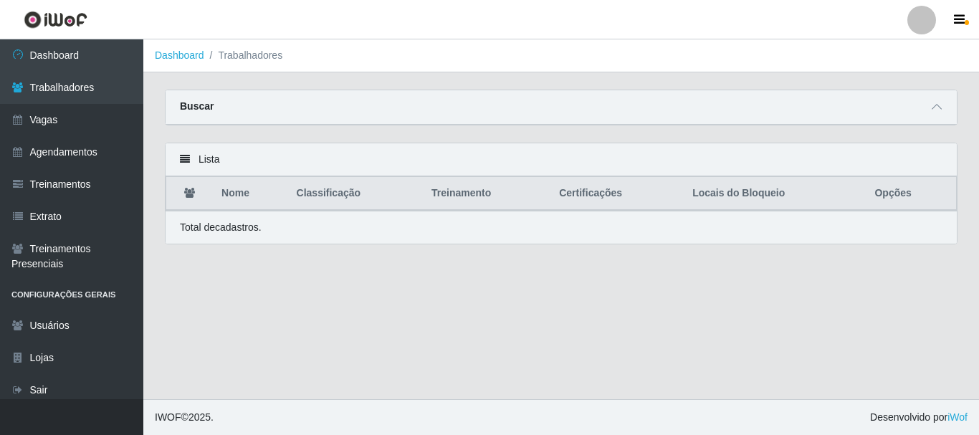
click at [237, 185] on th "Nome" at bounding box center [250, 194] width 75 height 34
click at [187, 160] on icon at bounding box center [185, 159] width 10 height 10
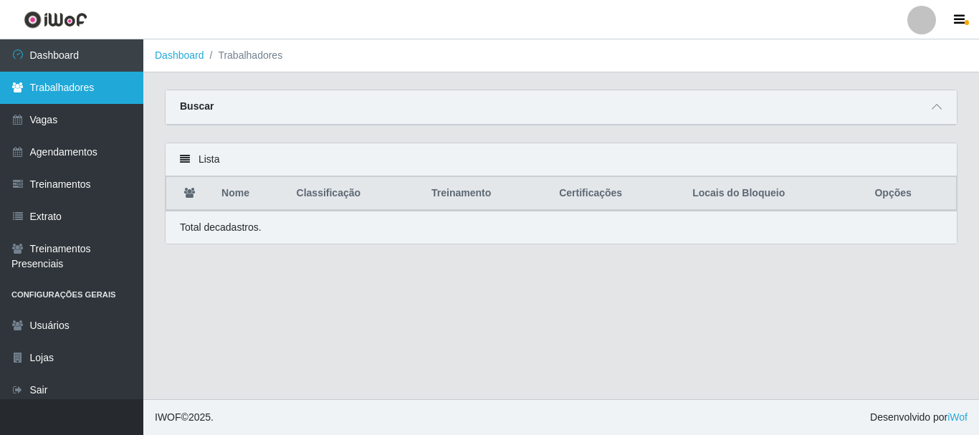
click at [87, 75] on link "Trabalhadores" at bounding box center [71, 88] width 143 height 32
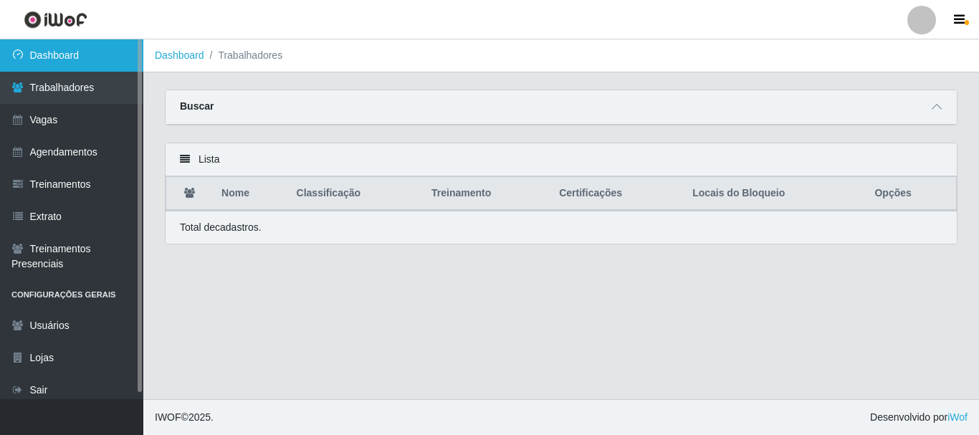
click at [86, 59] on link "Dashboard" at bounding box center [71, 55] width 143 height 32
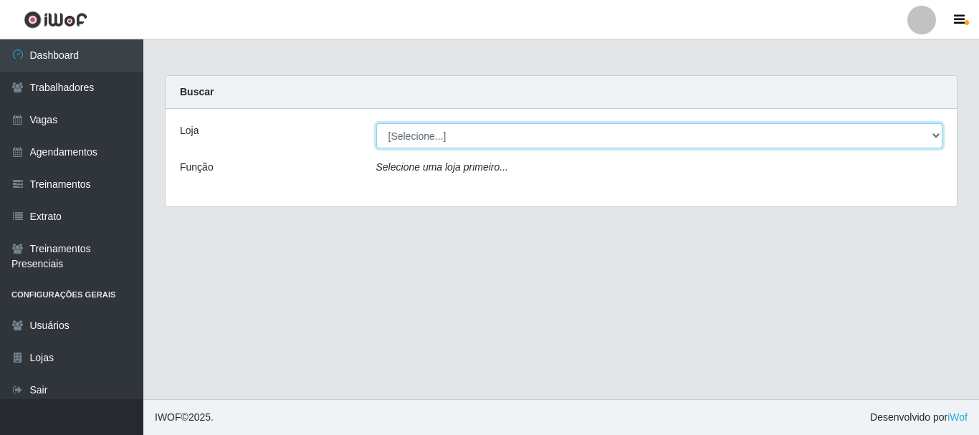
click at [458, 133] on select "[Selecione...] [GEOGRAPHIC_DATA]" at bounding box center [659, 135] width 567 height 25
select select "279"
click at [376, 123] on select "[Selecione...] [GEOGRAPHIC_DATA]" at bounding box center [659, 135] width 567 height 25
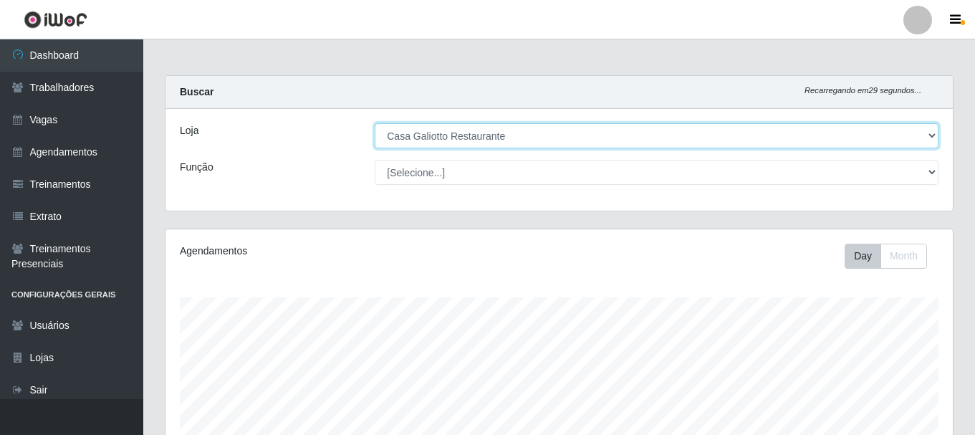
scroll to position [297, 788]
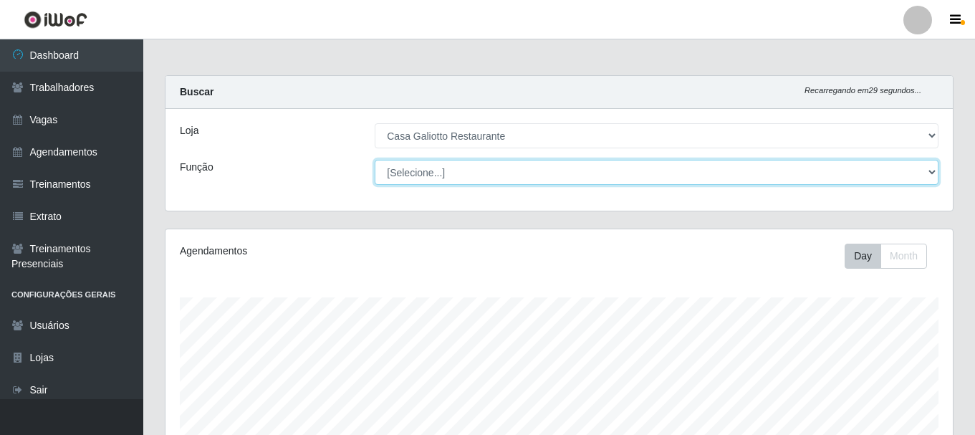
click at [443, 174] on select "[Selecione...] ASG ASG + ASG ++ Auxiliar de Cozinha Auxiliar de Cozinha + Auxil…" at bounding box center [657, 172] width 564 height 25
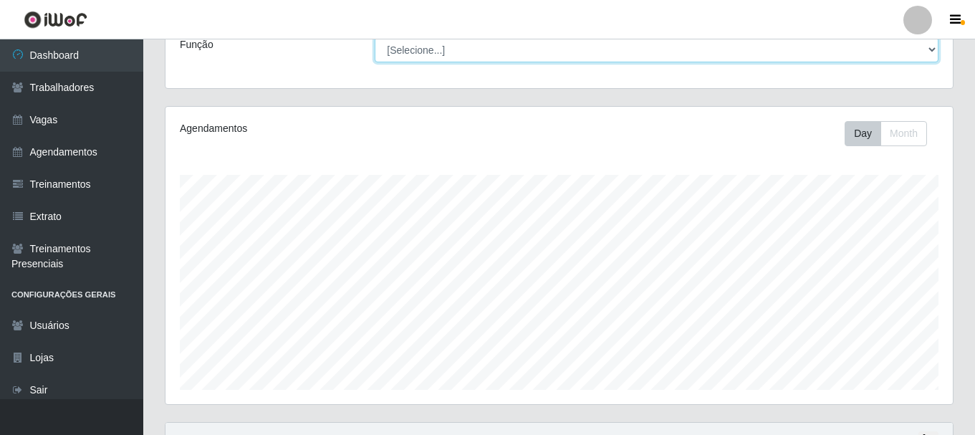
scroll to position [0, 0]
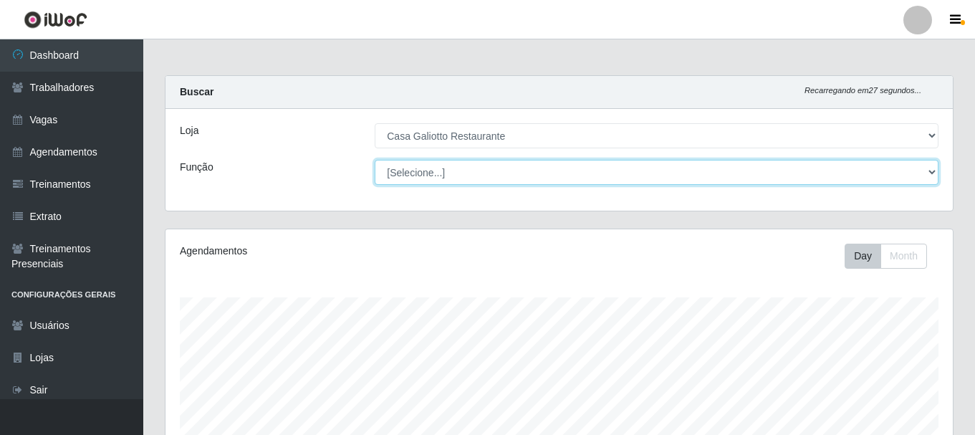
click at [425, 169] on select "[Selecione...] ASG ASG + ASG ++ Auxiliar de Cozinha Auxiliar de Cozinha + Auxil…" at bounding box center [657, 172] width 564 height 25
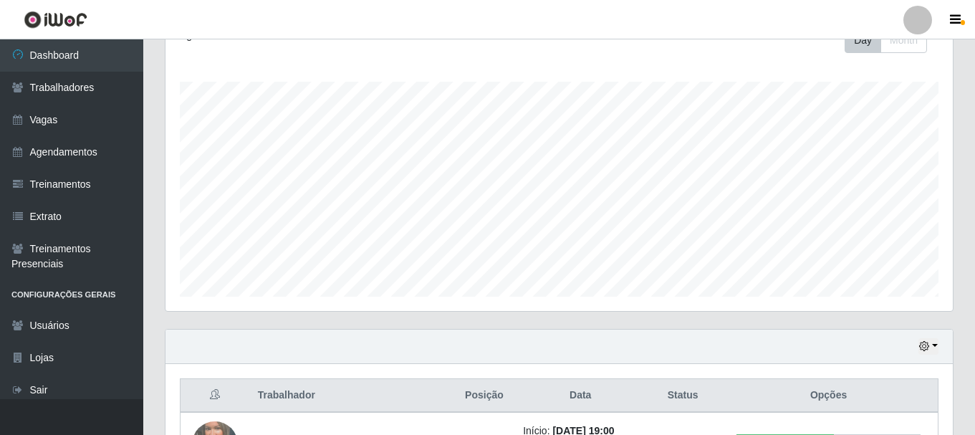
scroll to position [110, 0]
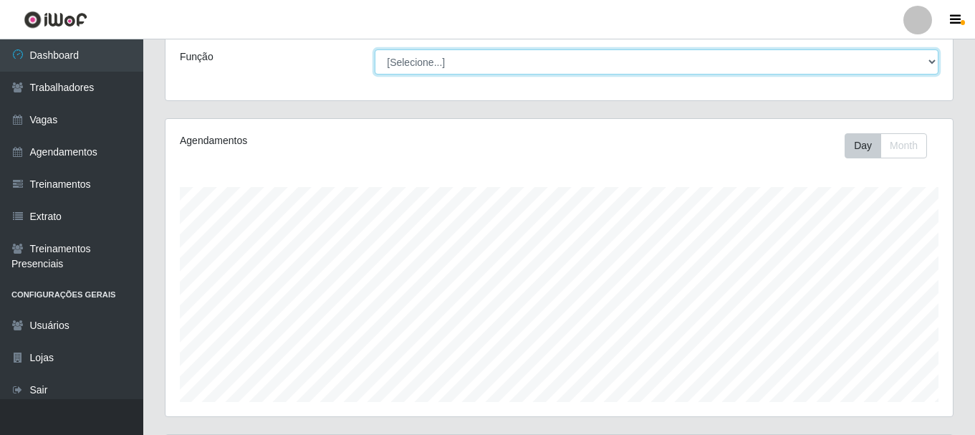
click at [518, 64] on select "[Selecione...] ASG ASG + ASG ++ Auxiliar de Cozinha Auxiliar de Cozinha + Auxil…" at bounding box center [657, 61] width 564 height 25
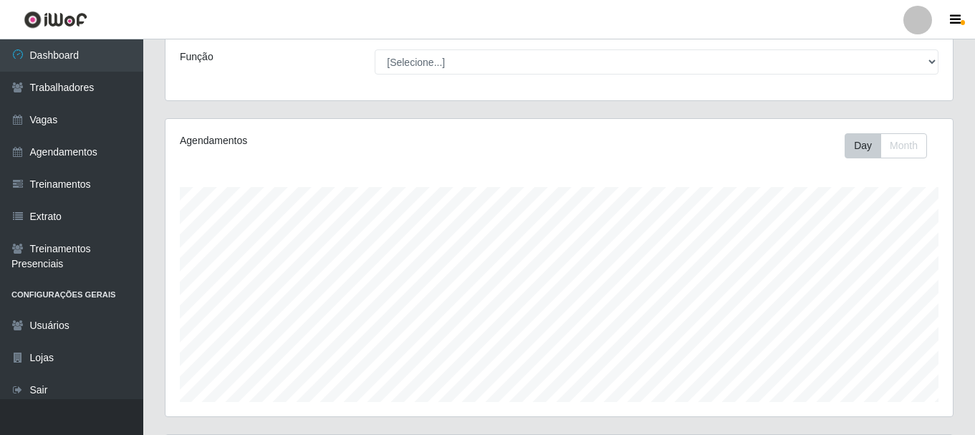
click at [238, 82] on div "Loja [Selecione...] Casa Galiotto Restaurante Função [Selecione...] ASG ASG + A…" at bounding box center [560, 50] width 788 height 102
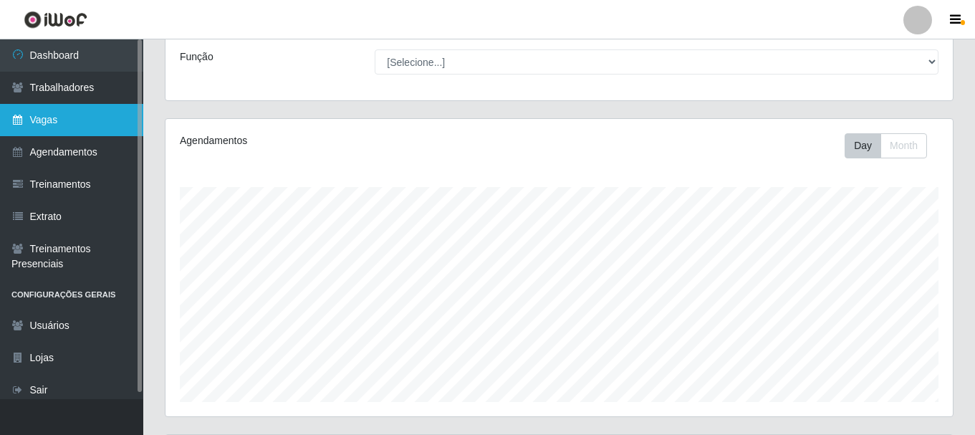
click at [67, 118] on link "Vagas" at bounding box center [71, 120] width 143 height 32
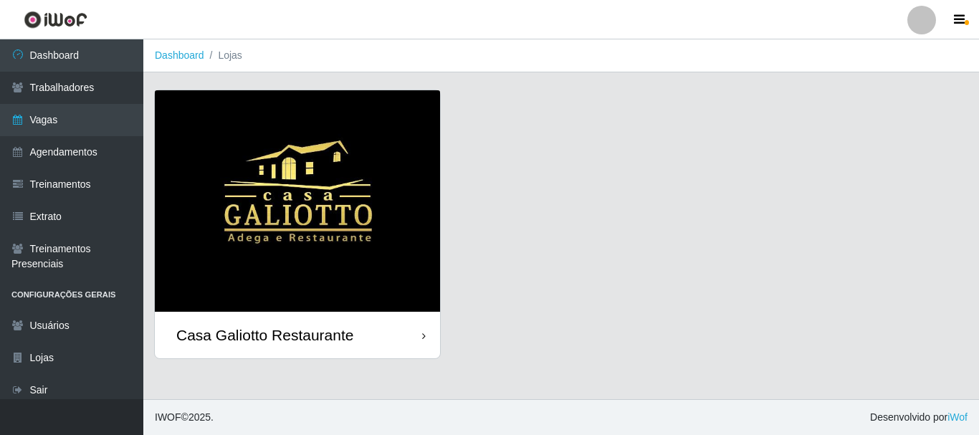
click at [320, 197] on img at bounding box center [297, 200] width 285 height 221
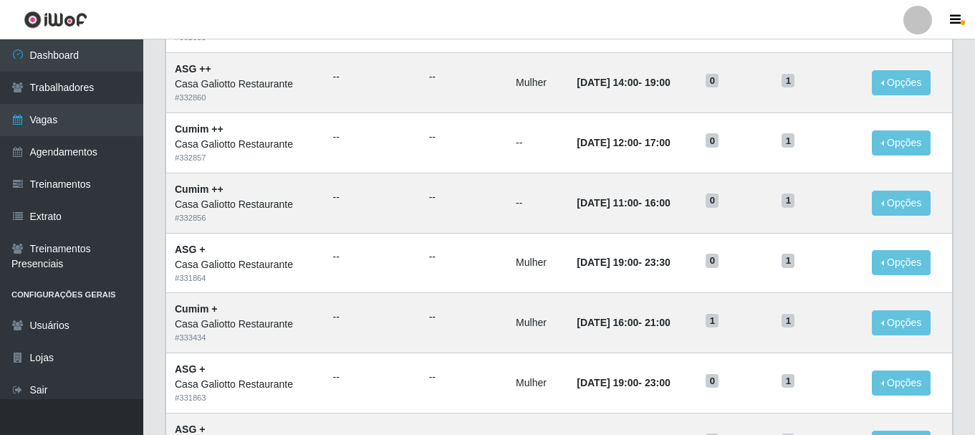
scroll to position [780, 0]
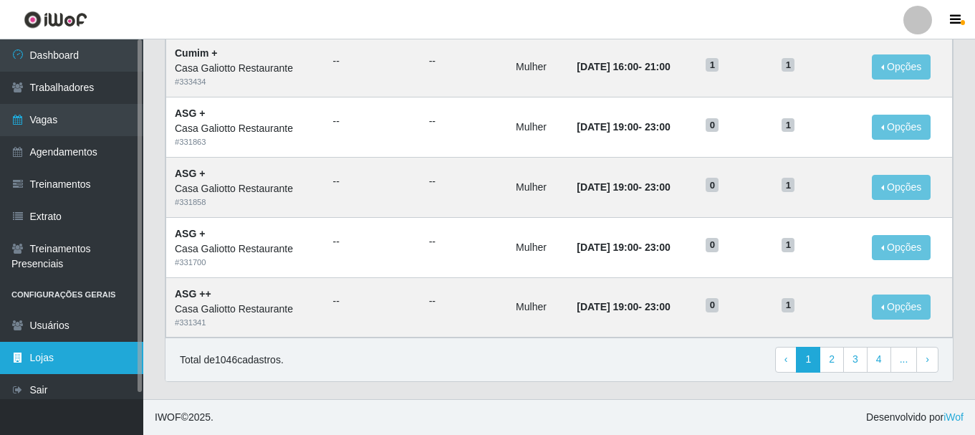
click at [58, 354] on link "Lojas" at bounding box center [71, 358] width 143 height 32
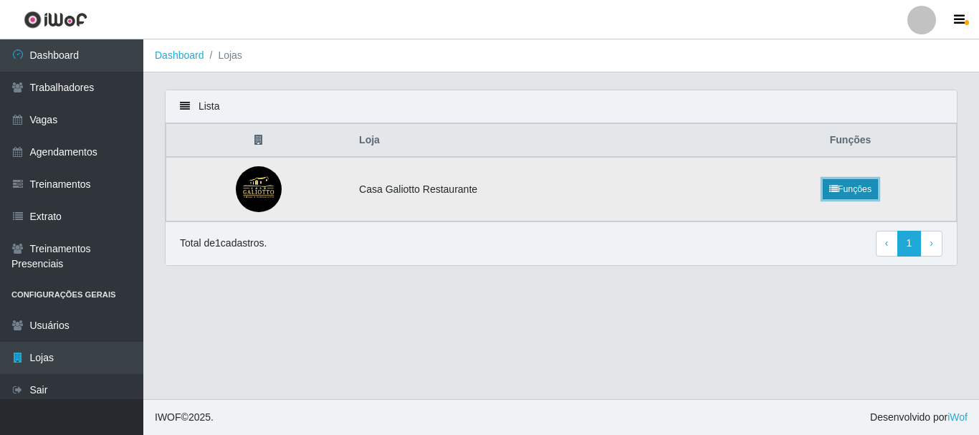
click at [849, 181] on link "Funções" at bounding box center [850, 189] width 55 height 20
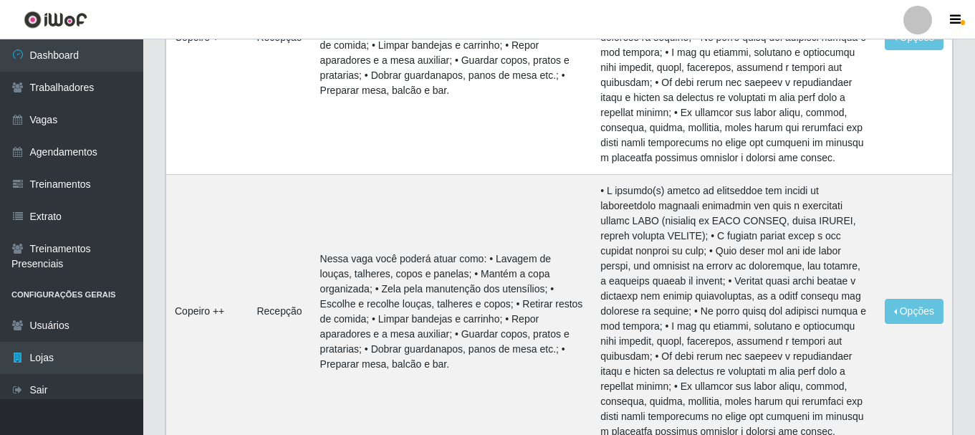
scroll to position [1577, 0]
